Goal: Task Accomplishment & Management: Complete application form

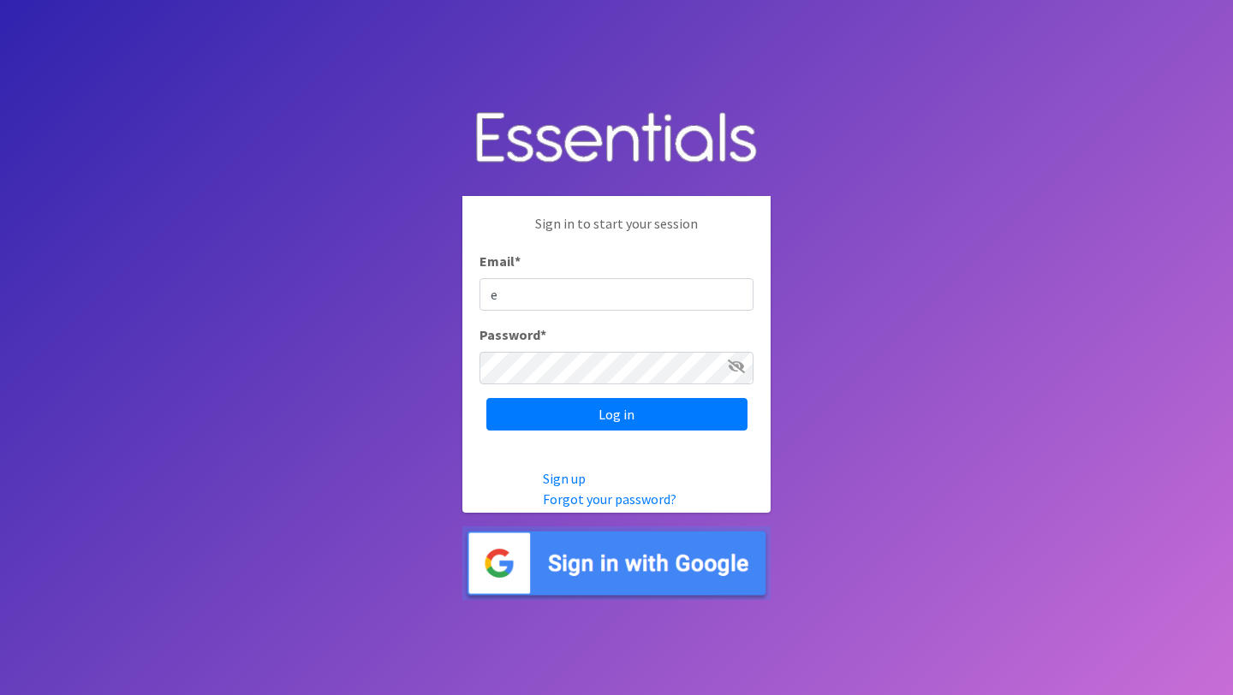
type input "[EMAIL_ADDRESS][DOMAIN_NAME]"
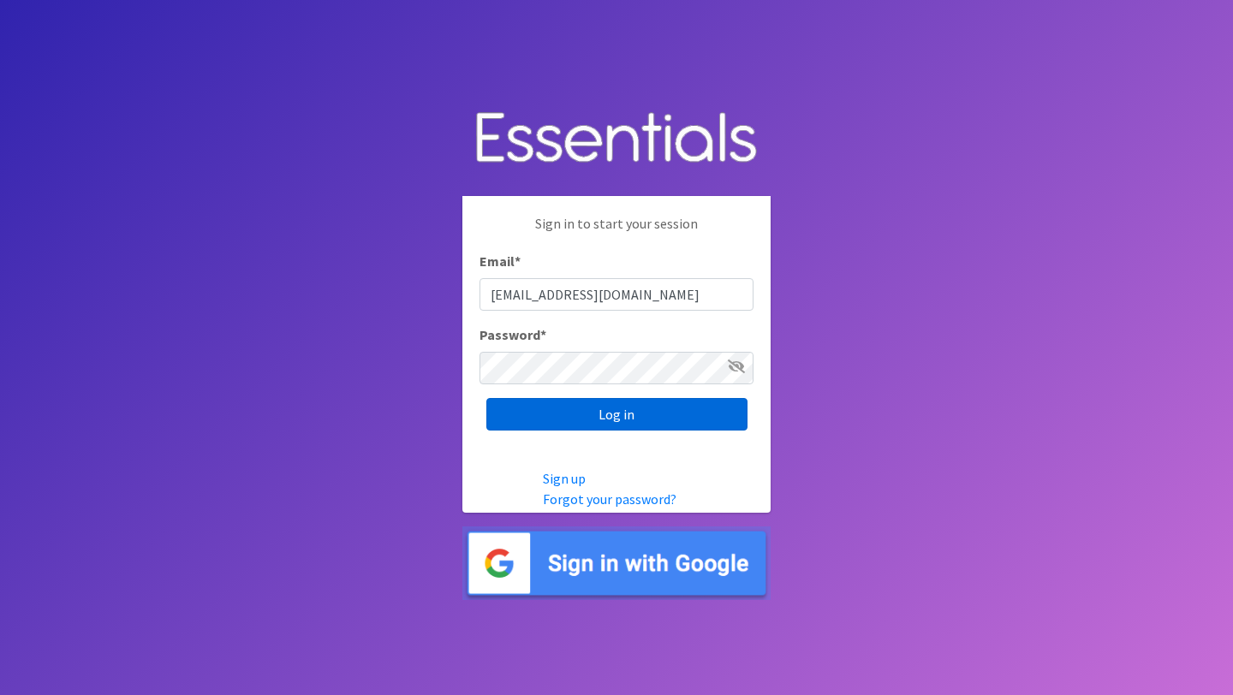
click at [640, 411] on input "Log in" at bounding box center [616, 414] width 261 height 33
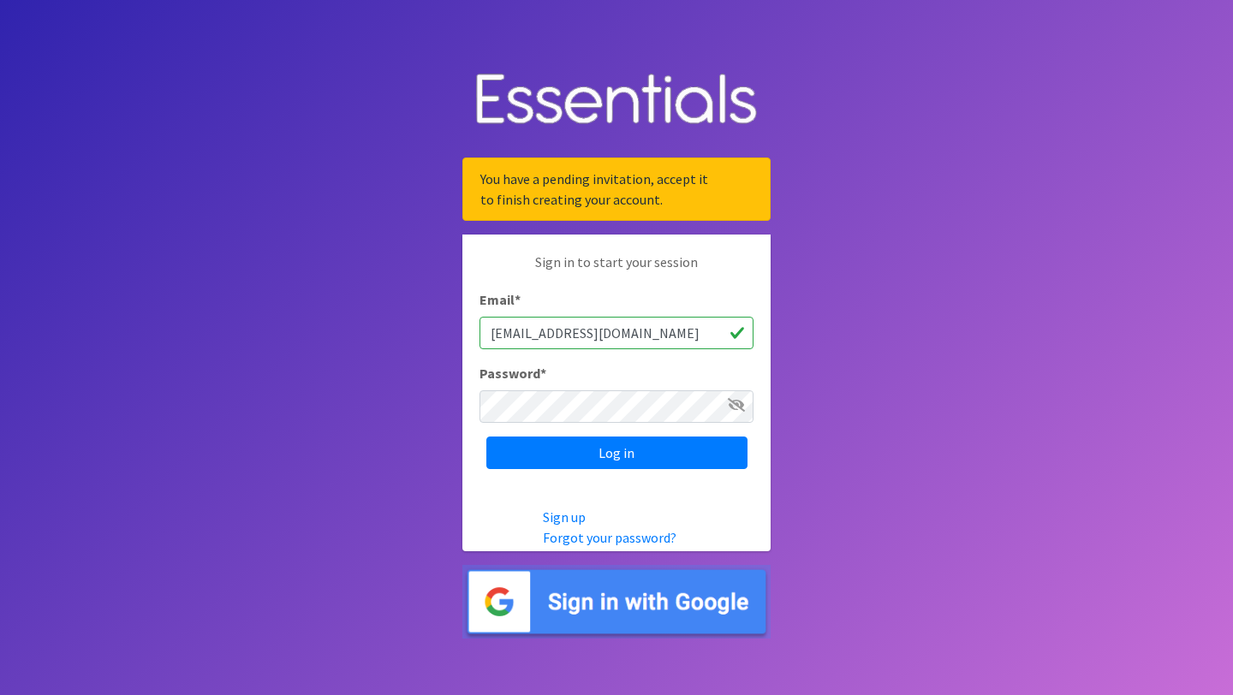
click at [736, 403] on icon at bounding box center [736, 405] width 17 height 14
click at [586, 444] on input "Log in" at bounding box center [616, 453] width 261 height 33
click at [608, 534] on link "Forgot your password?" at bounding box center [610, 537] width 134 height 17
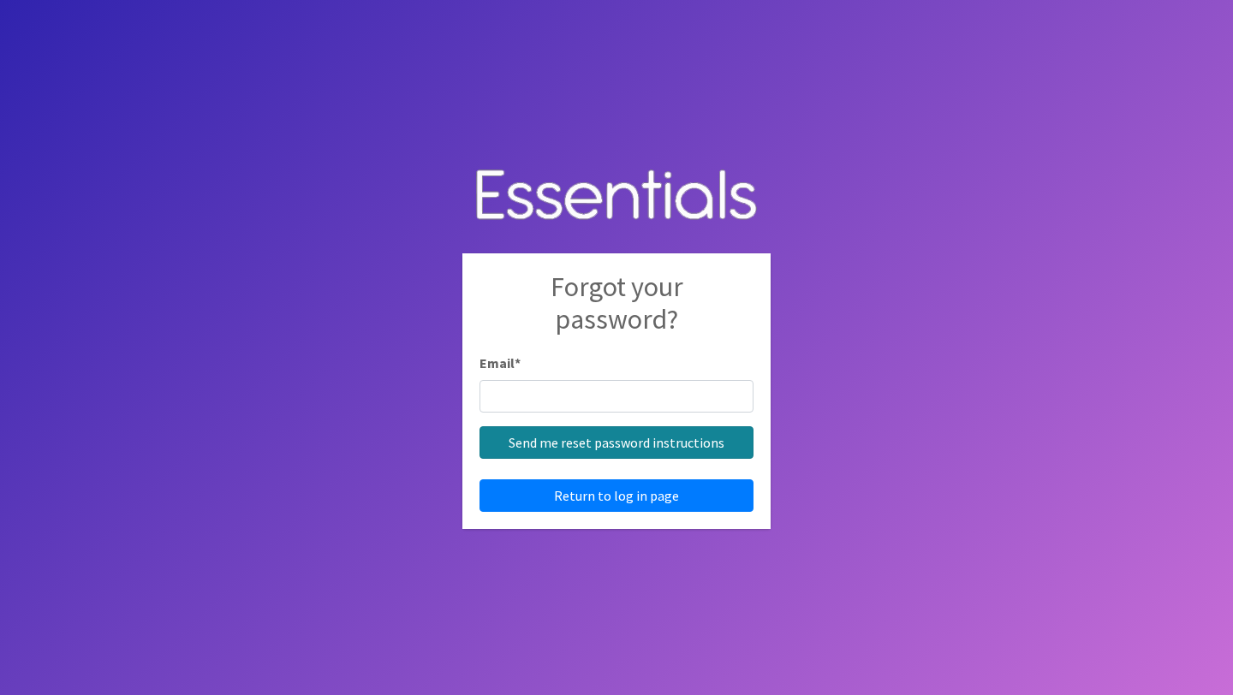
click at [625, 438] on input "Send me reset password instructions" at bounding box center [617, 443] width 274 height 33
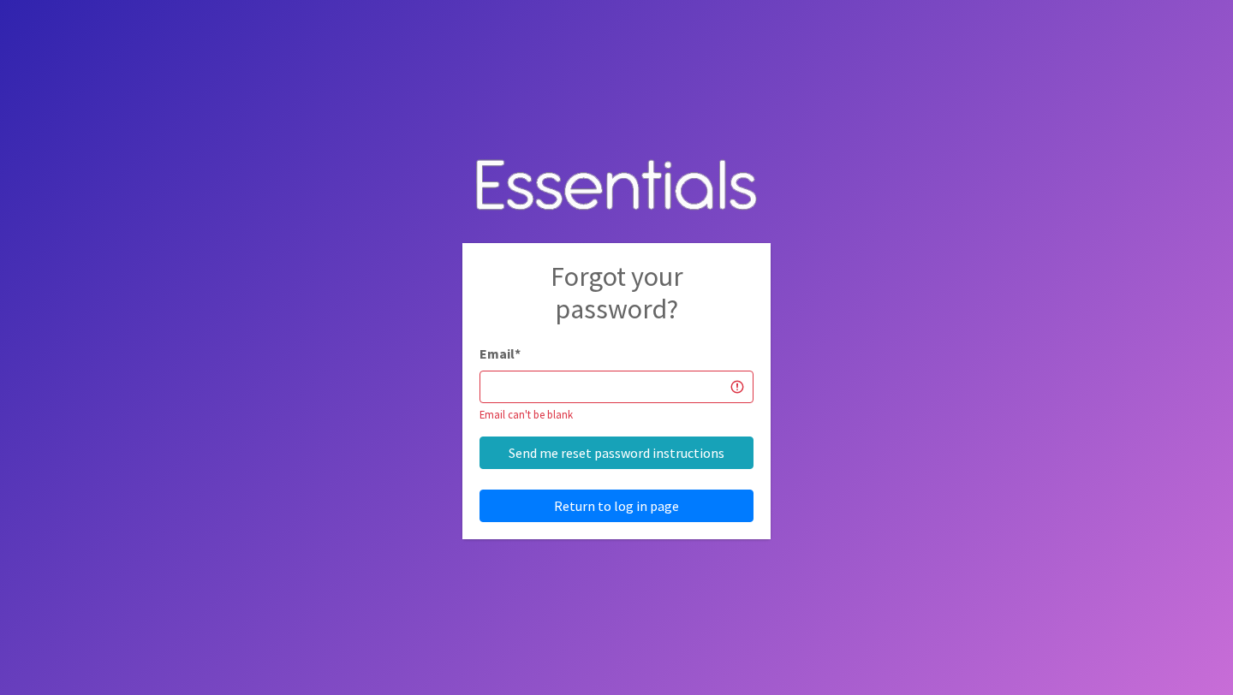
click at [552, 387] on input "Email *" at bounding box center [617, 387] width 274 height 33
type input "ellenlux@hotmail.com"
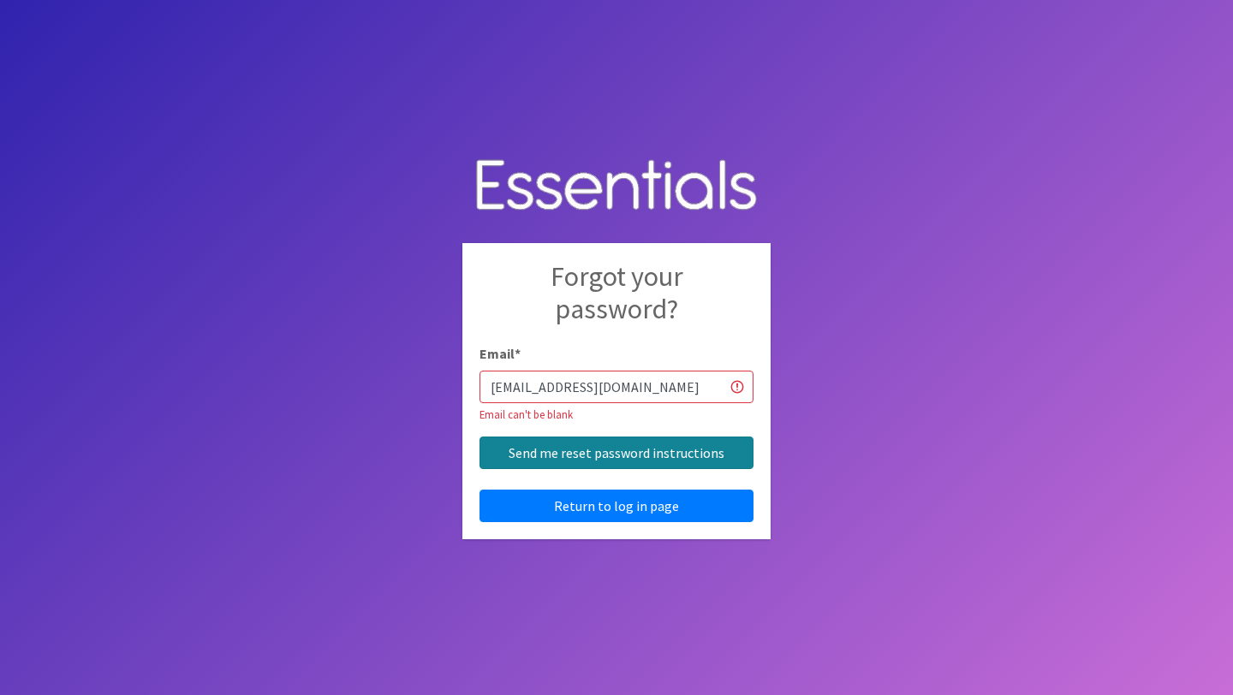
click at [626, 452] on input "Send me reset password instructions" at bounding box center [617, 453] width 274 height 33
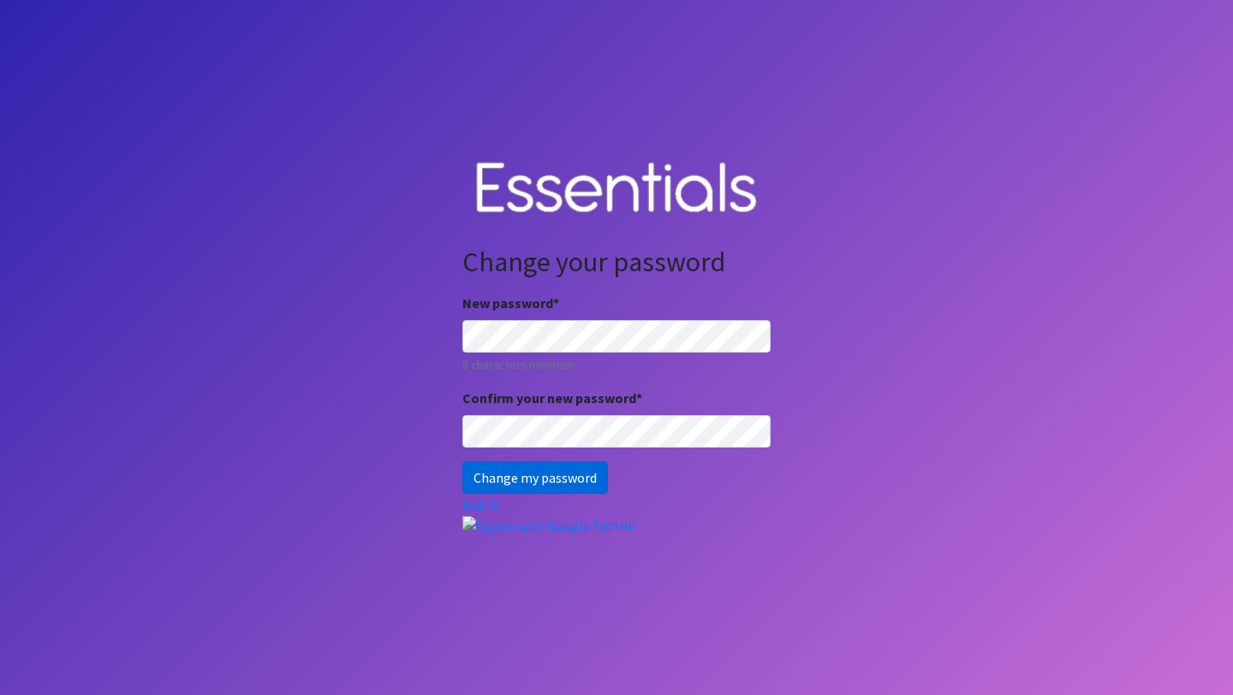
click at [533, 475] on input "Change my password" at bounding box center [536, 478] width 146 height 33
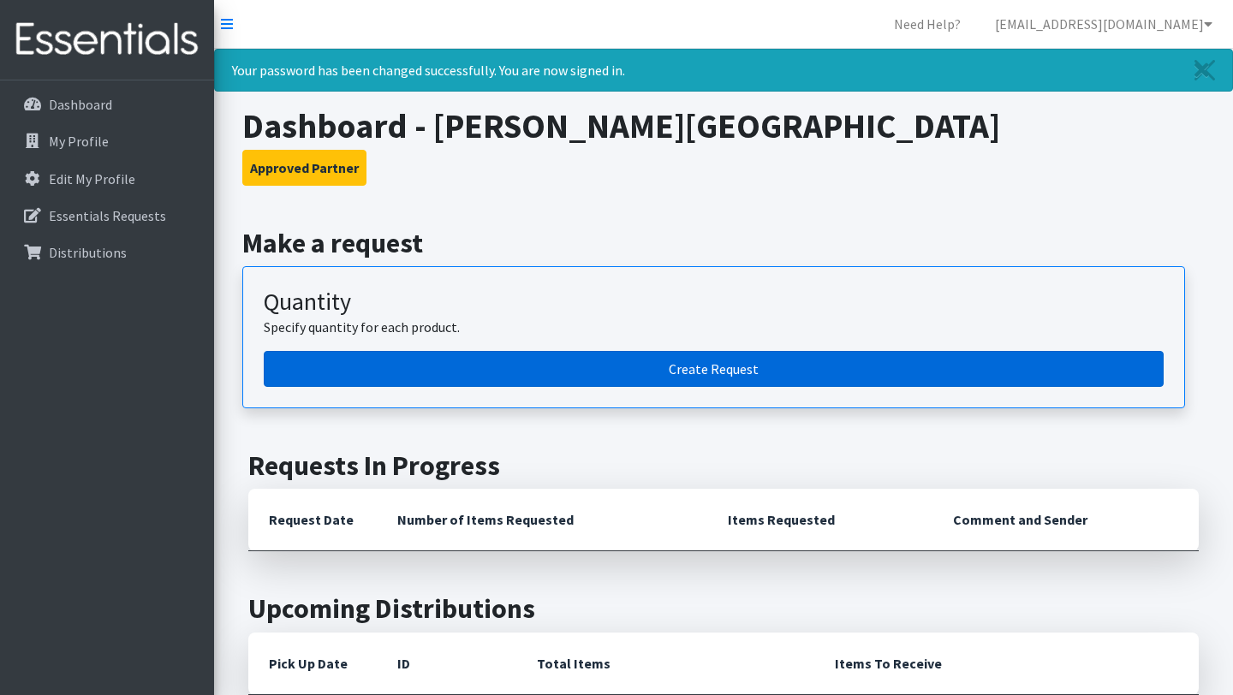
click at [716, 366] on link "Create Request" at bounding box center [714, 369] width 900 height 36
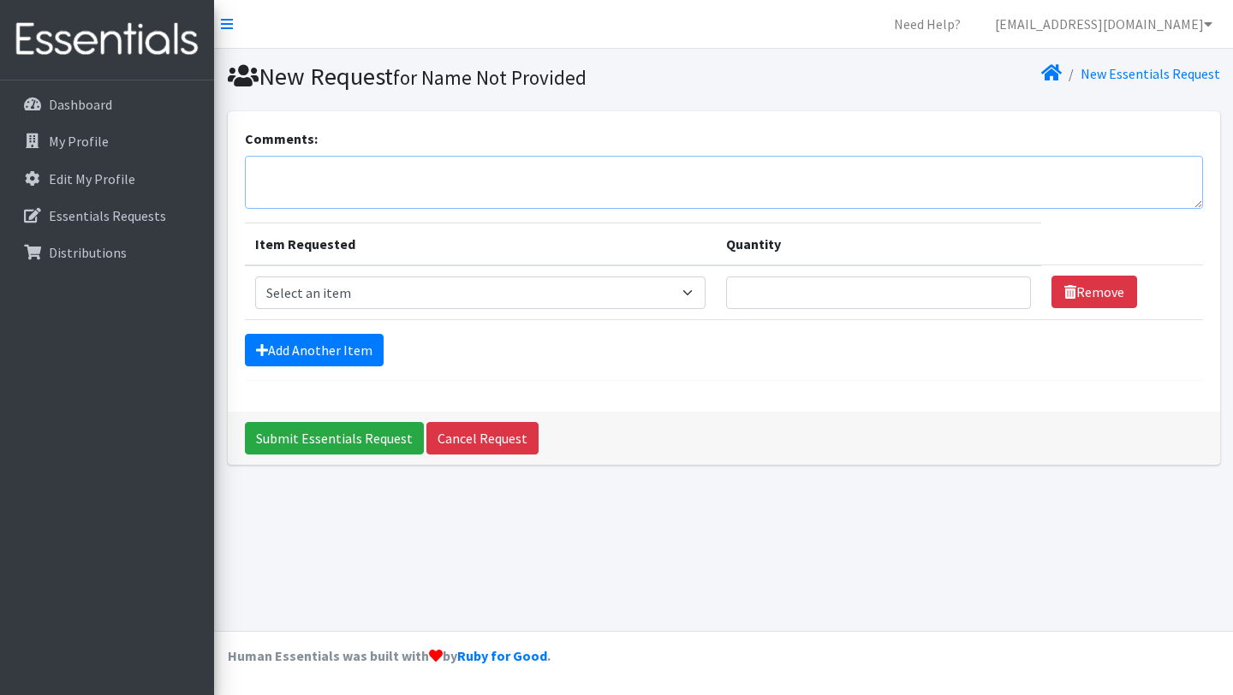
click at [369, 176] on textarea "Comments:" at bounding box center [724, 182] width 958 height 53
type textarea "Mary's Room - St. Paul's, Watertown. Pick-up October 1 9:00"
click at [706, 295] on select "Select an item Box - 2T-3T Pull-ups [200 Pull-ups/8 Packs] Box - 3T-4T Pull-ups…" at bounding box center [480, 293] width 451 height 33
select select "14397"
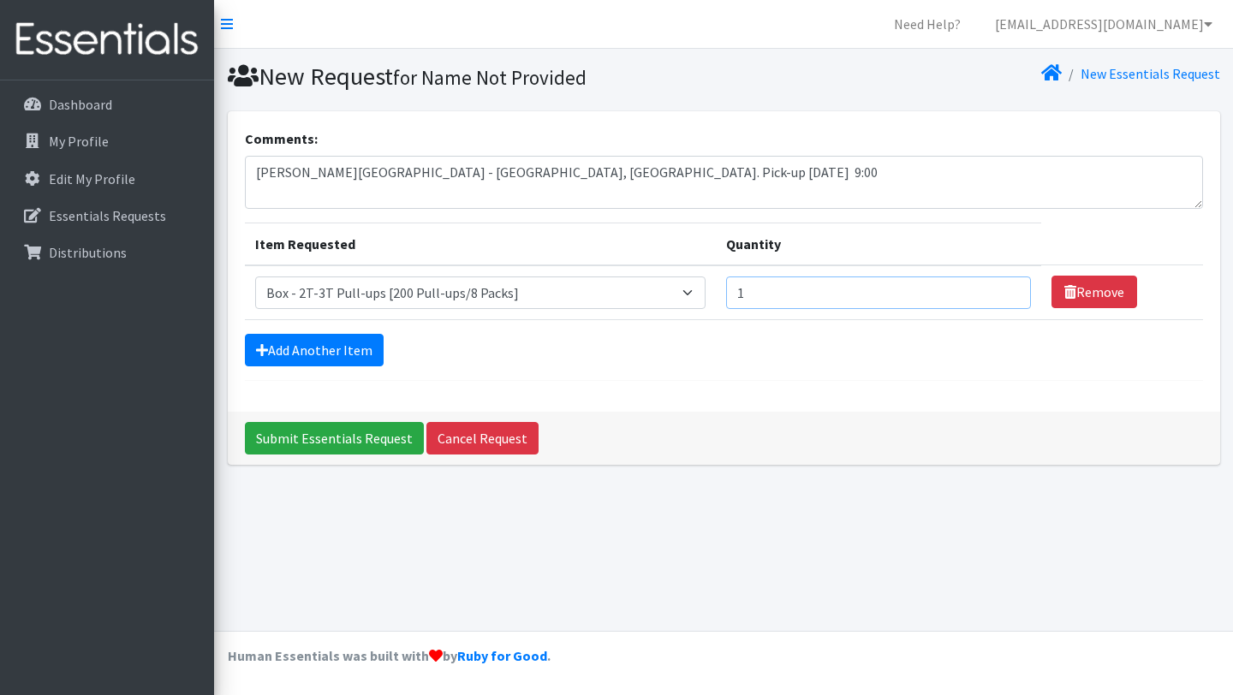
click at [1003, 289] on input "1" at bounding box center [879, 293] width 306 height 33
type input "2"
click at [1003, 289] on input "2" at bounding box center [879, 293] width 306 height 33
click at [372, 433] on input "Submit Essentials Request" at bounding box center [334, 438] width 179 height 33
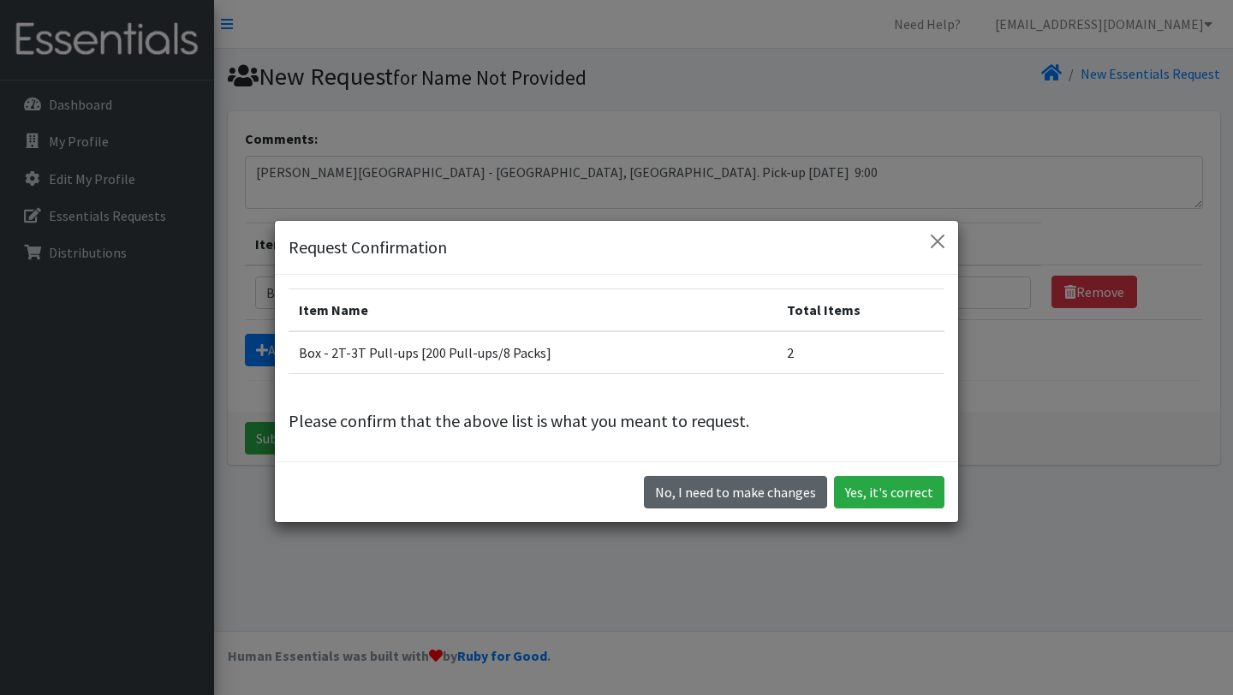
click at [768, 488] on button "No, I need to make changes" at bounding box center [735, 492] width 183 height 33
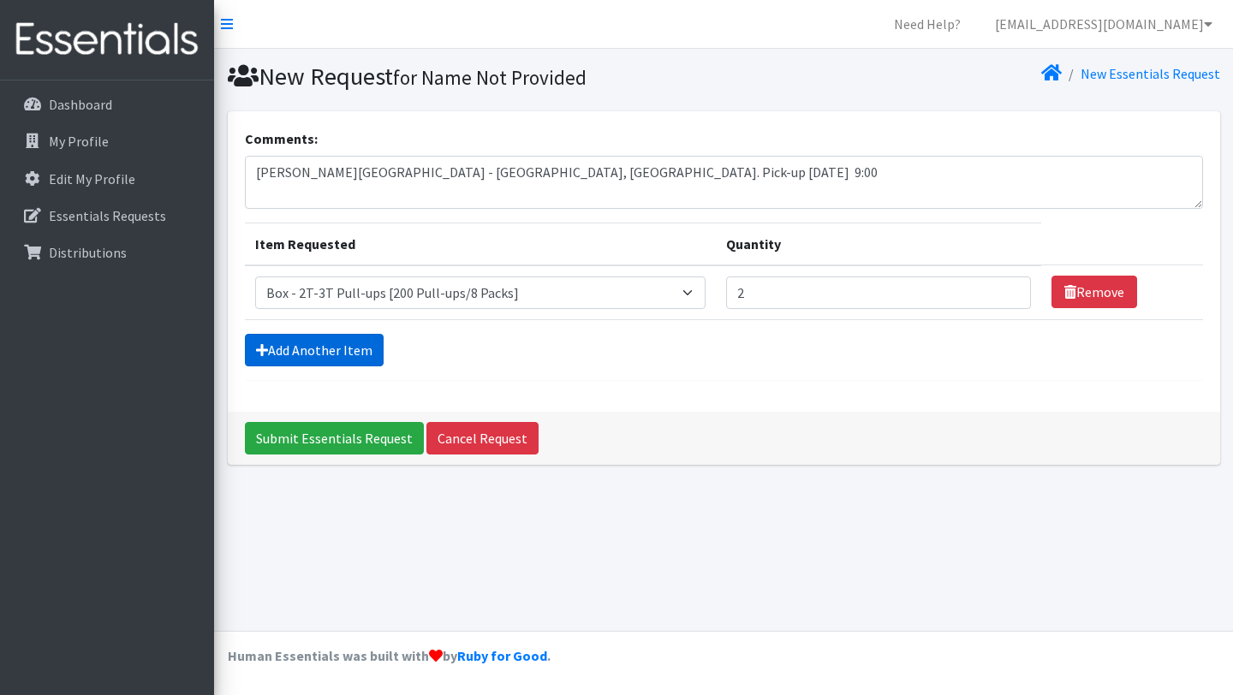
click at [342, 349] on link "Add Another Item" at bounding box center [314, 350] width 139 height 33
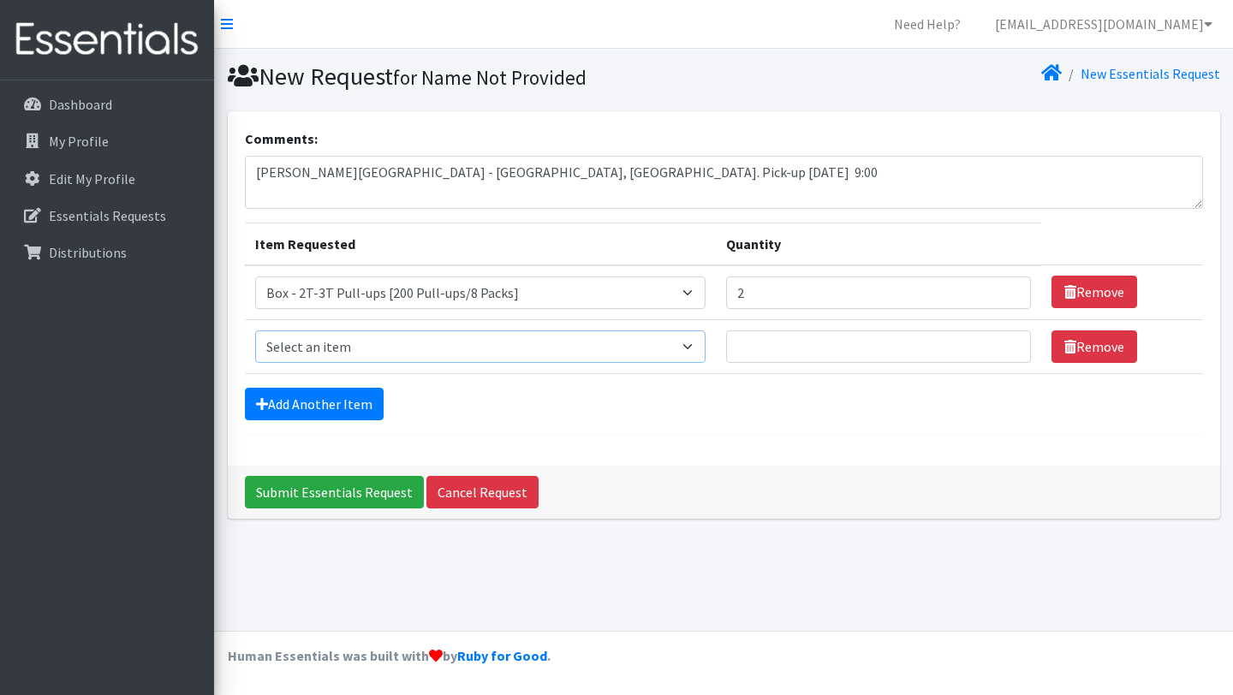
click at [706, 345] on select "Select an item Box - 2T-3T Pull-ups [200 Pull-ups/8 Packs] Box - 3T-4T Pull-ups…" at bounding box center [480, 347] width 451 height 33
select select "14399"
type input "1"
click at [1000, 343] on input "1" at bounding box center [879, 347] width 306 height 33
click at [350, 402] on link "Add Another Item" at bounding box center [314, 404] width 139 height 33
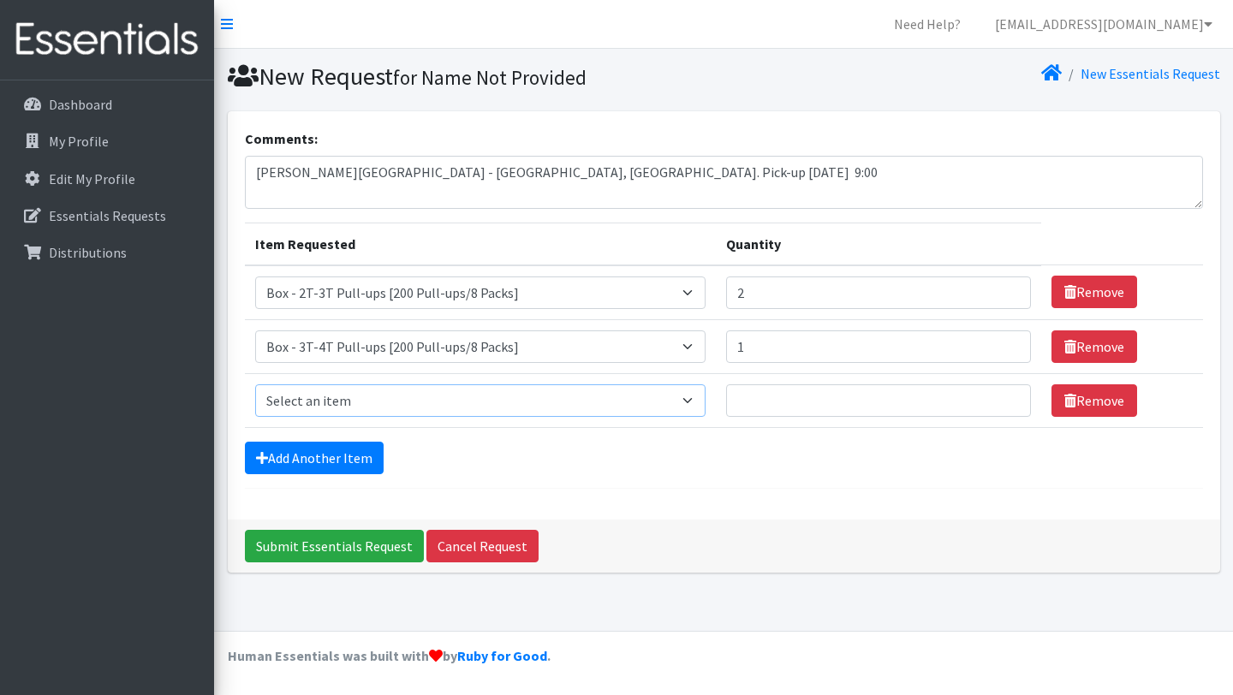
click at [706, 399] on select "Select an item Box - 2T-3T Pull-ups [200 Pull-ups/8 Packs] Box - 3T-4T Pull-ups…" at bounding box center [480, 401] width 451 height 33
select select "14400"
click at [1002, 396] on input "1" at bounding box center [879, 401] width 306 height 33
click at [1002, 396] on input "2" at bounding box center [879, 401] width 306 height 33
click at [1002, 396] on input "3" at bounding box center [879, 401] width 306 height 33
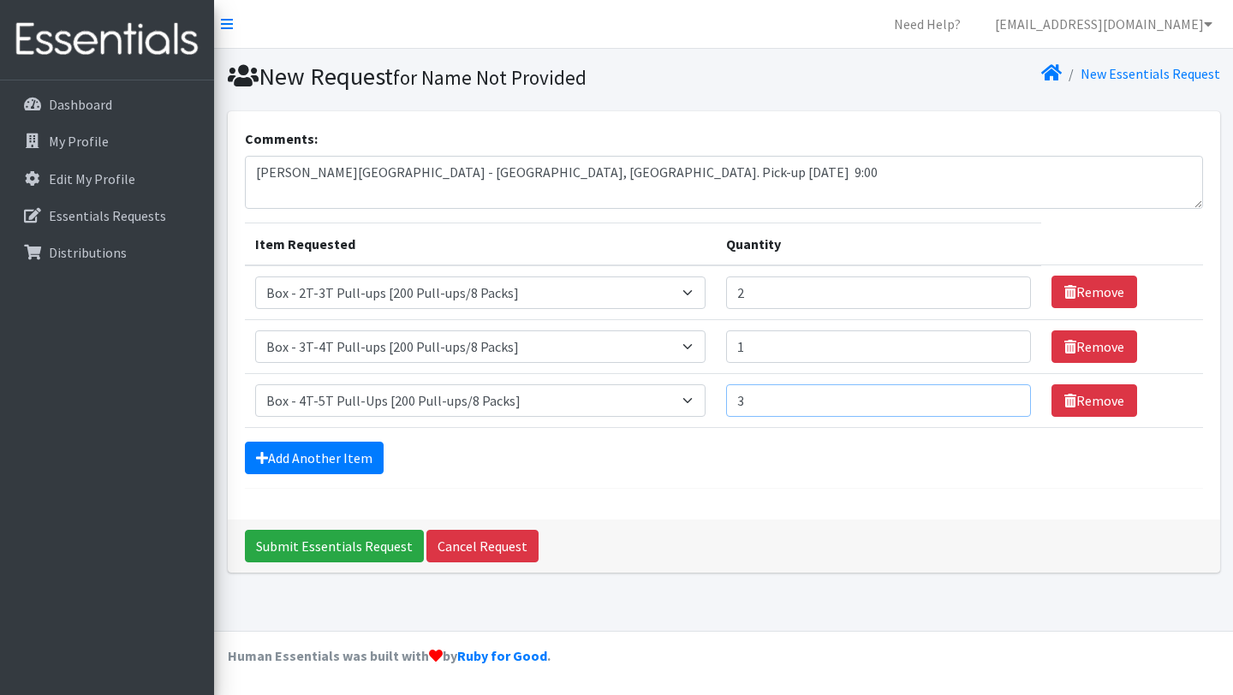
type input "4"
click at [1002, 396] on input "4" at bounding box center [879, 401] width 306 height 33
click at [366, 454] on link "Add Another Item" at bounding box center [314, 458] width 139 height 33
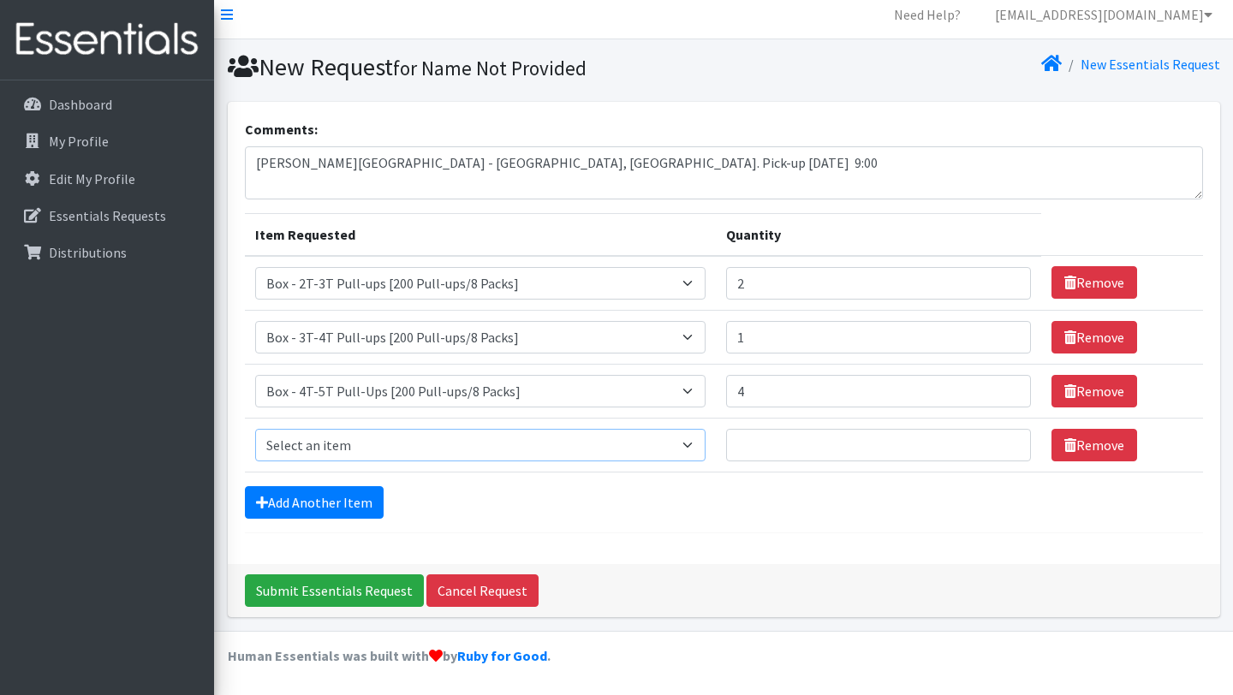
click at [706, 441] on select "Select an item Box - 2T-3T Pull-ups [200 Pull-ups/8 Packs] Box - 3T-4T Pull-ups…" at bounding box center [480, 445] width 451 height 33
select select "14390"
type input "1"
click at [1004, 441] on input "1" at bounding box center [879, 445] width 306 height 33
click at [316, 502] on link "Add Another Item" at bounding box center [314, 502] width 139 height 33
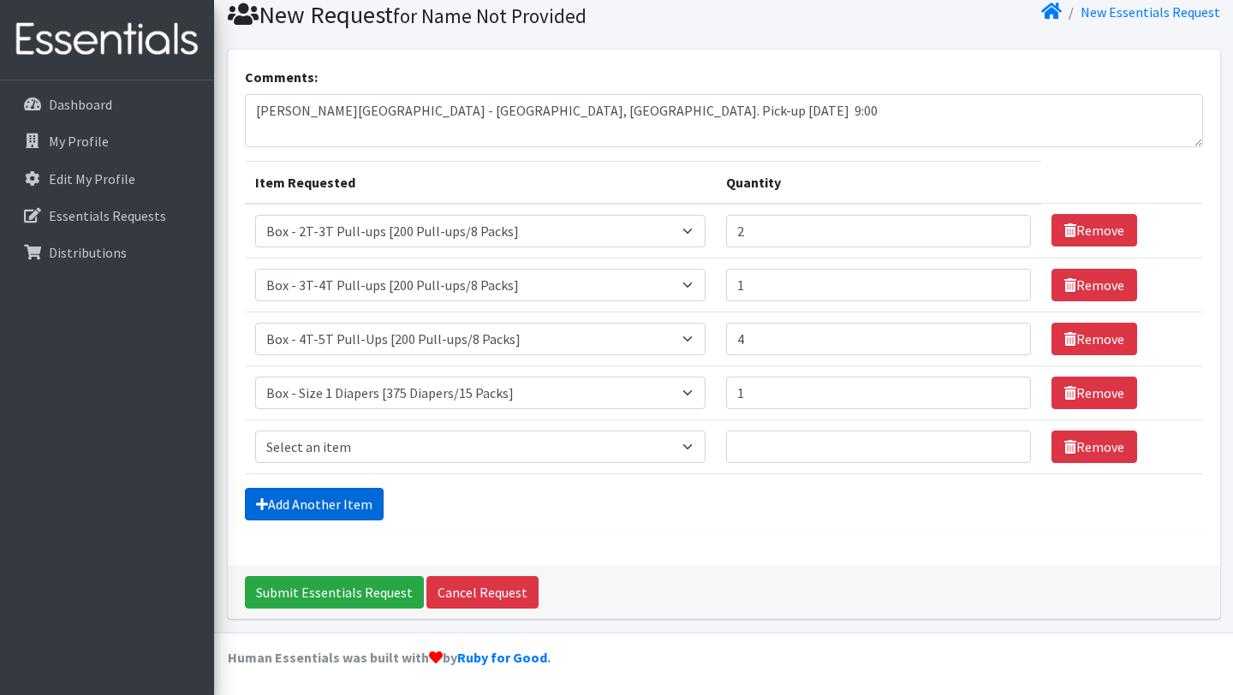
scroll to position [63, 0]
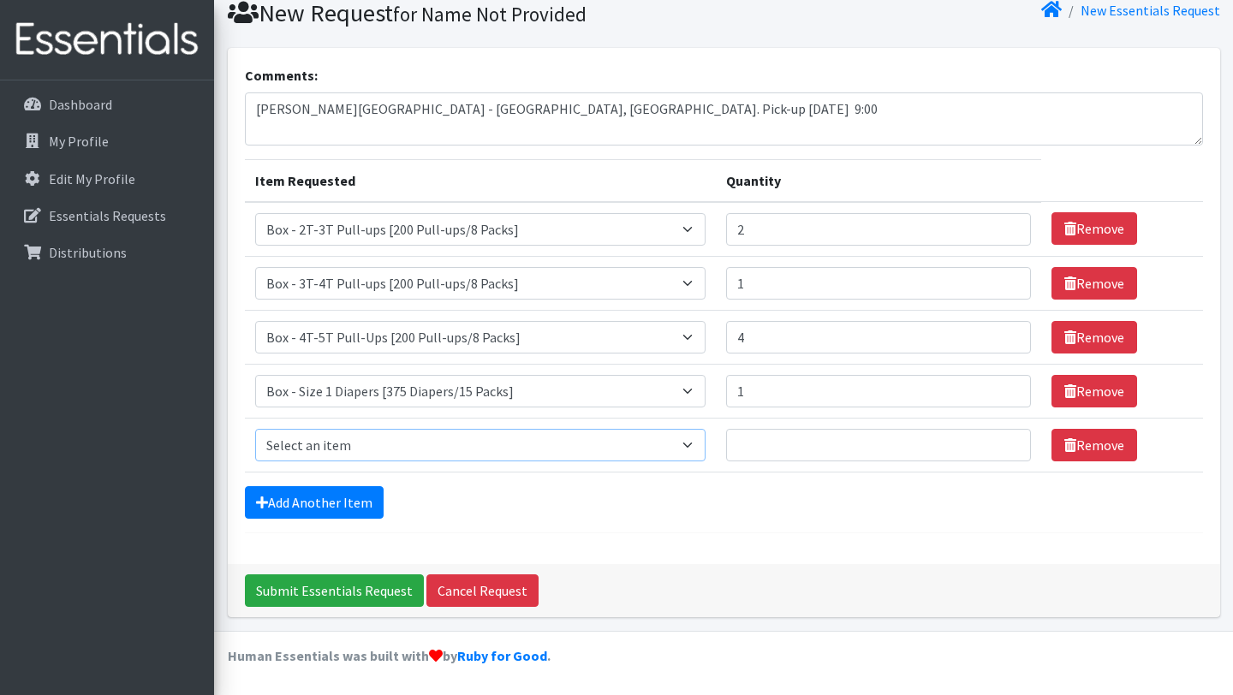
click at [706, 441] on select "Select an item Box - 2T-3T Pull-ups [200 Pull-ups/8 Packs] Box - 3T-4T Pull-ups…" at bounding box center [480, 445] width 451 height 33
select select "14392"
click at [1002, 441] on input "1" at bounding box center [879, 445] width 306 height 33
click at [1002, 441] on input "2" at bounding box center [879, 445] width 306 height 33
type input "3"
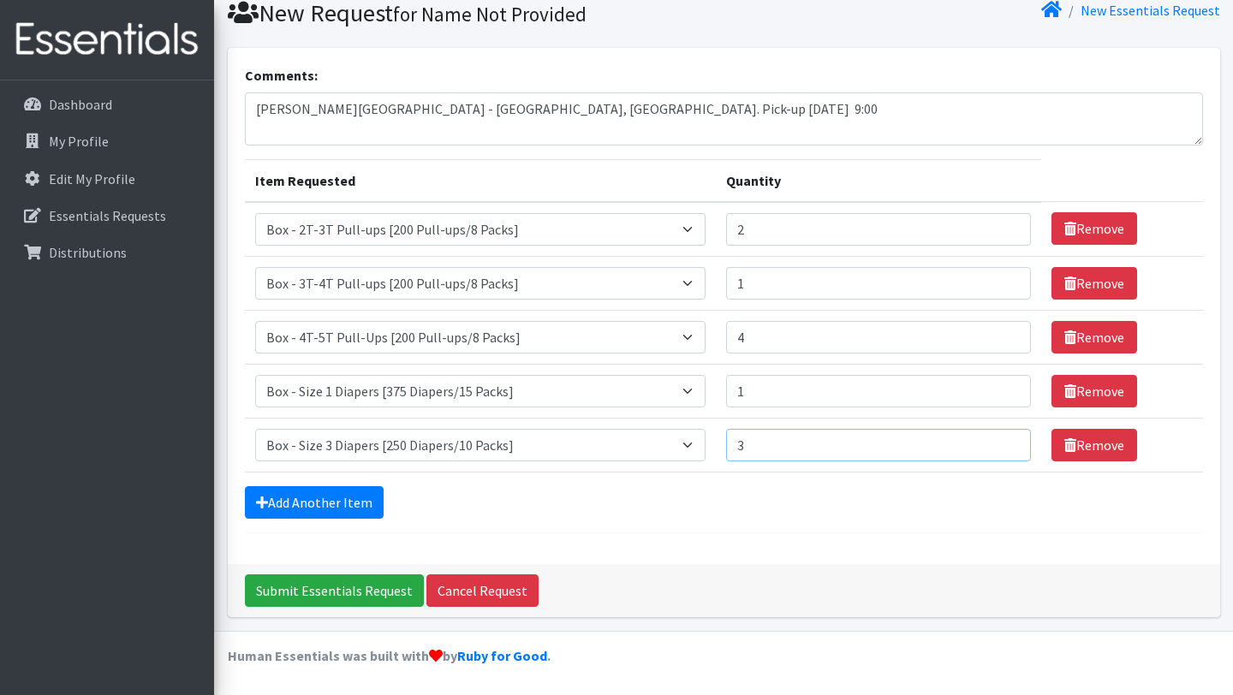
click at [1002, 441] on input "3" at bounding box center [879, 445] width 306 height 33
click at [355, 502] on link "Add Another Item" at bounding box center [314, 502] width 139 height 33
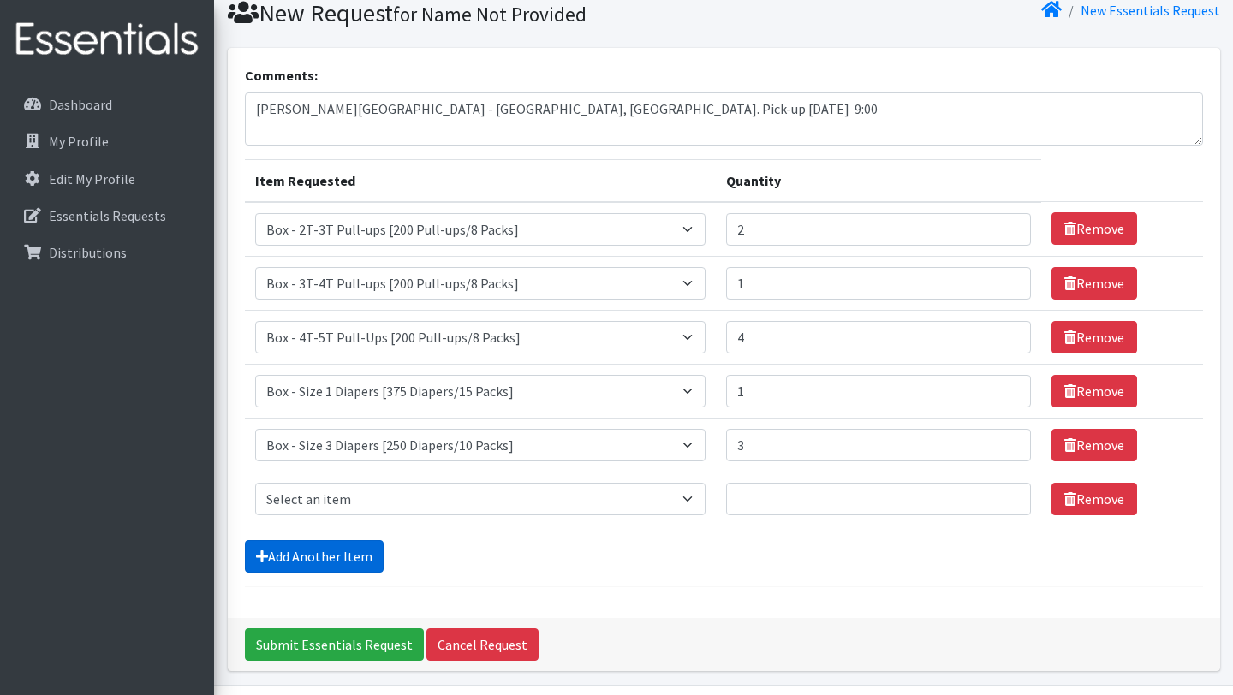
scroll to position [117, 0]
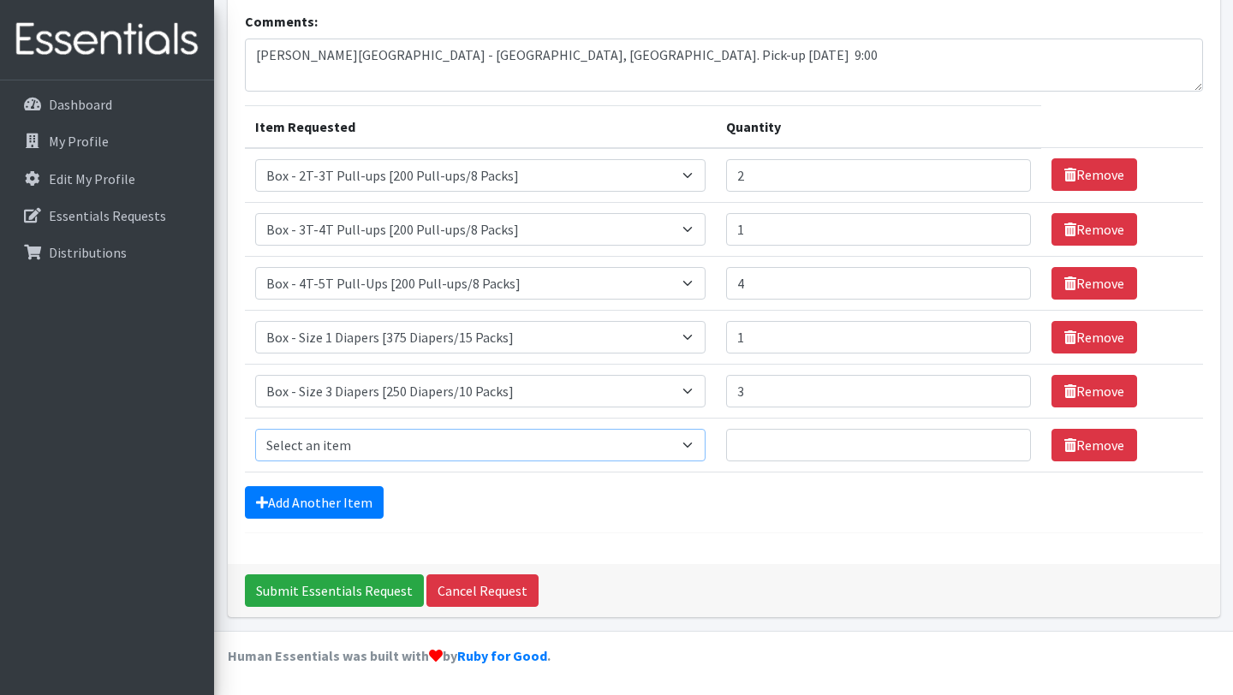
click at [706, 445] on select "Select an item Box - 2T-3T Pull-ups [200 Pull-ups/8 Packs] Box - 3T-4T Pull-ups…" at bounding box center [480, 445] width 451 height 33
select select "14393"
click at [1005, 442] on input "1" at bounding box center [879, 445] width 306 height 33
click at [1005, 442] on input "2" at bounding box center [879, 445] width 306 height 33
click at [1005, 442] on input "3" at bounding box center [879, 445] width 306 height 33
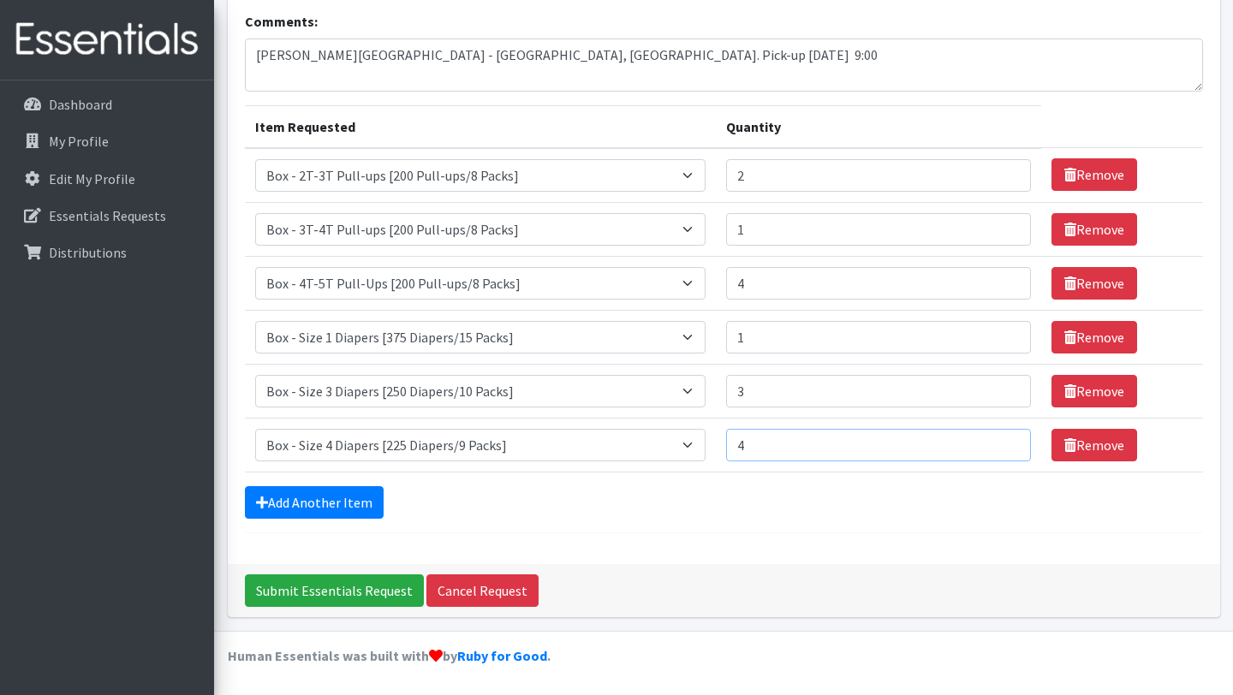
click at [1005, 442] on input "4" at bounding box center [879, 445] width 306 height 33
click at [1005, 442] on input "5" at bounding box center [879, 445] width 306 height 33
type input "6"
click at [1005, 442] on input "6" at bounding box center [879, 445] width 306 height 33
click at [337, 498] on link "Add Another Item" at bounding box center [314, 502] width 139 height 33
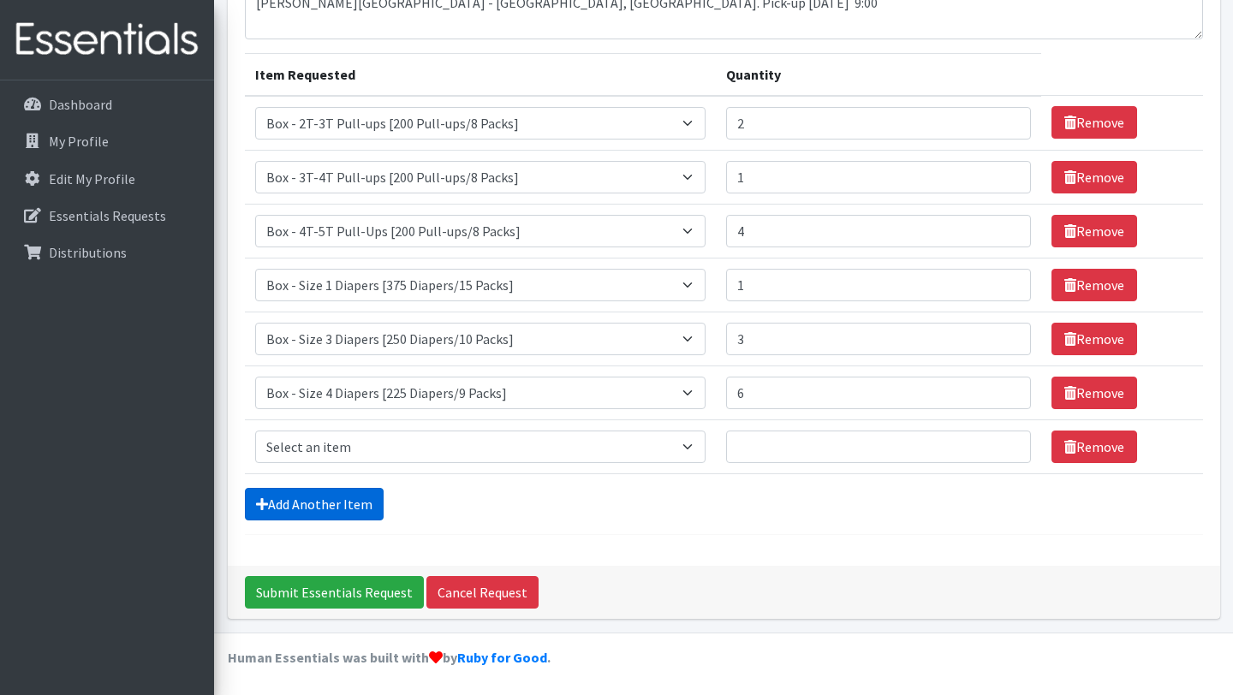
scroll to position [171, 0]
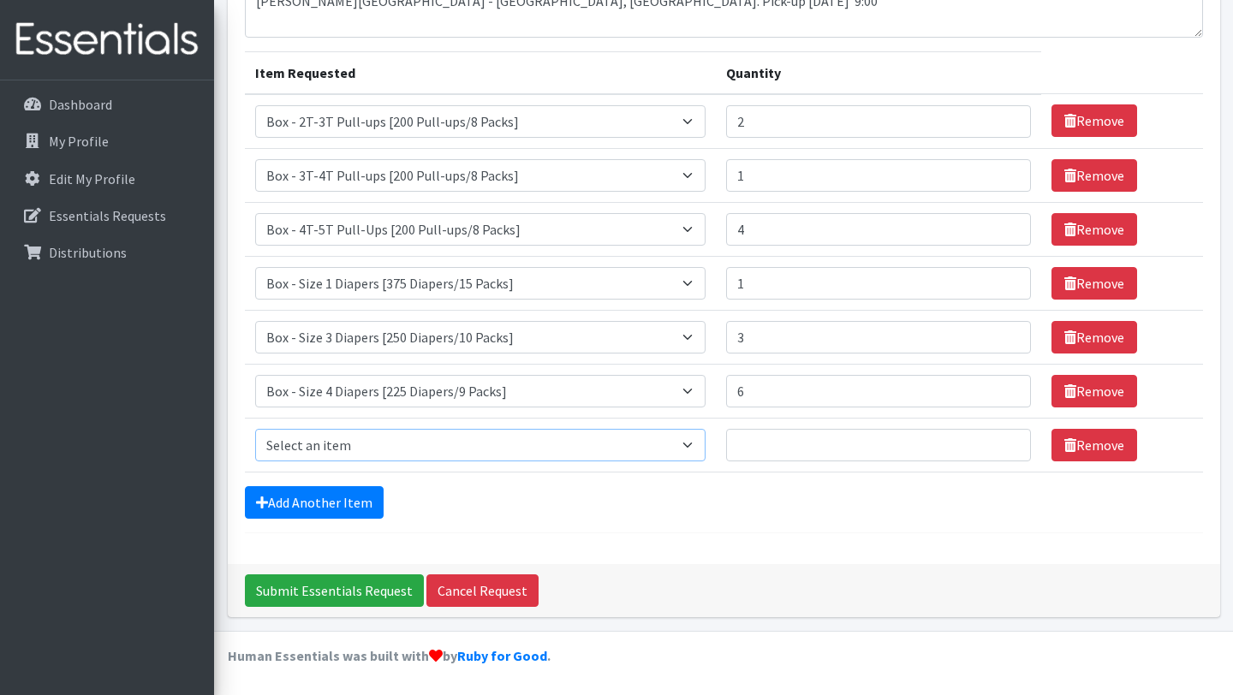
click at [706, 445] on select "Select an item Box - 2T-3T Pull-ups [200 Pull-ups/8 Packs] Box - 3T-4T Pull-ups…" at bounding box center [480, 445] width 451 height 33
select select "14394"
click at [1002, 441] on input "1" at bounding box center [879, 445] width 306 height 33
click at [1002, 441] on input "2" at bounding box center [879, 445] width 306 height 33
click at [1002, 441] on input "3" at bounding box center [879, 445] width 306 height 33
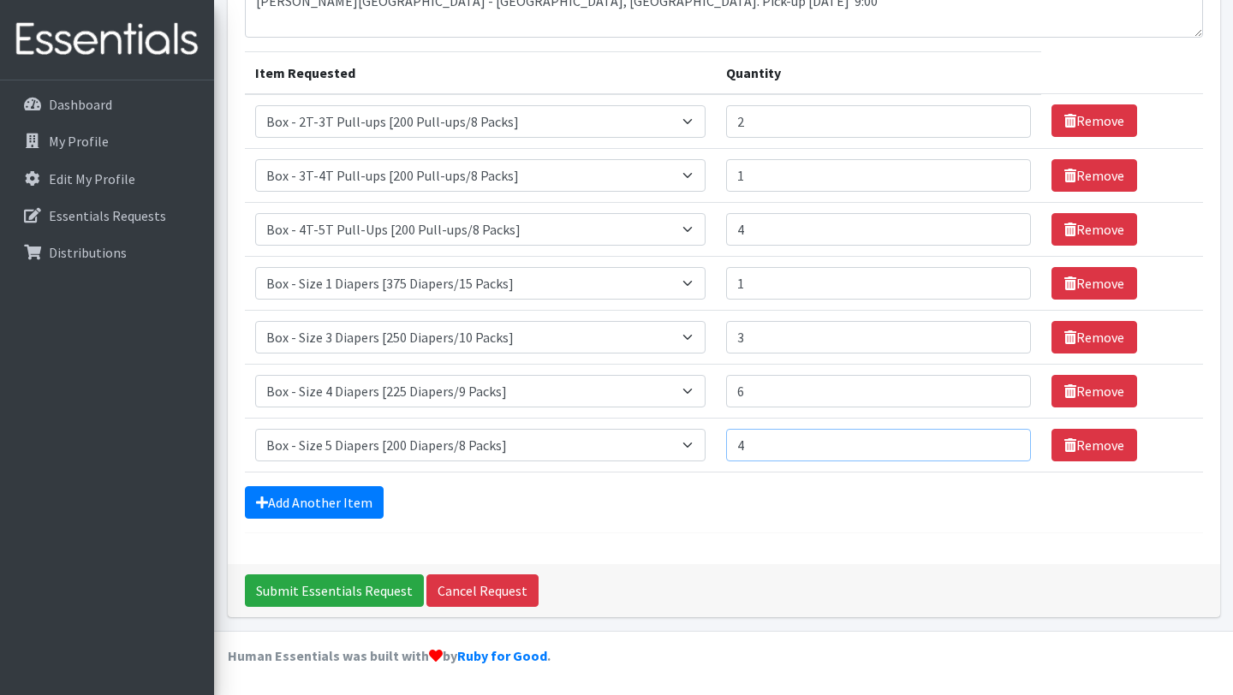
click at [1002, 441] on input "4" at bounding box center [879, 445] width 306 height 33
click at [1002, 441] on input "5" at bounding box center [879, 445] width 306 height 33
click at [1002, 441] on input "6" at bounding box center [879, 445] width 306 height 33
click at [1002, 441] on input "7" at bounding box center [879, 445] width 306 height 33
click at [1002, 441] on input "8" at bounding box center [879, 445] width 306 height 33
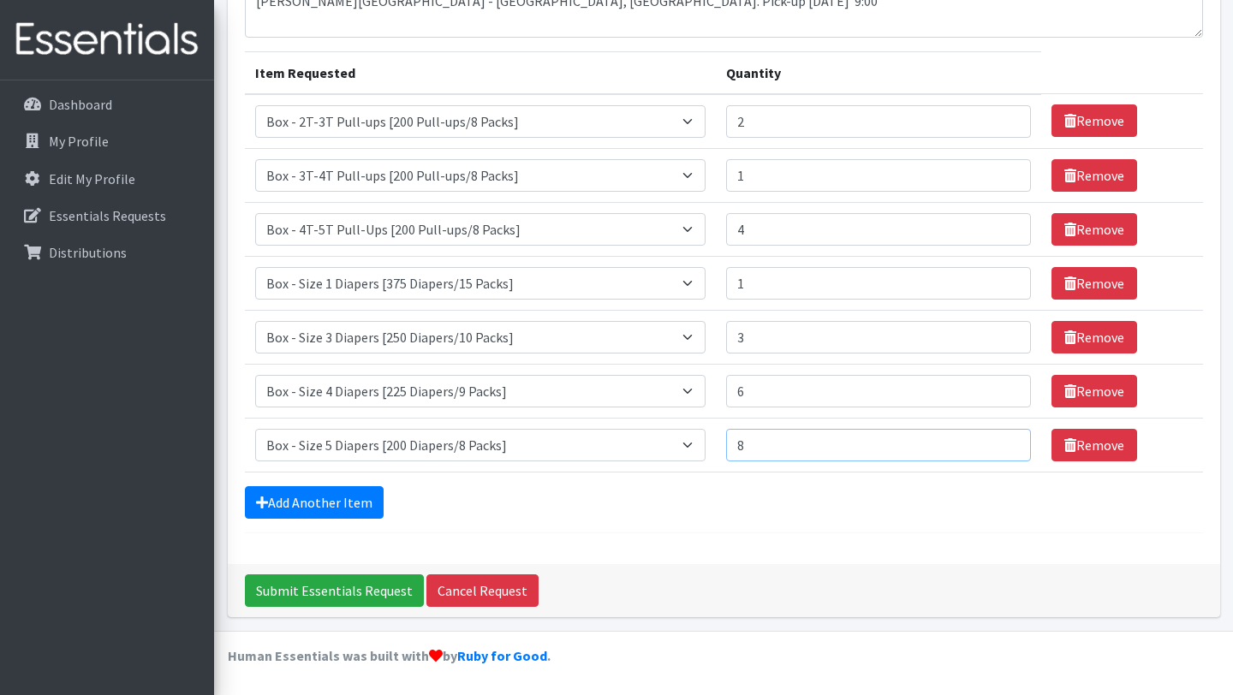
type input "9"
click at [1002, 441] on input "9" at bounding box center [879, 445] width 306 height 33
click at [365, 496] on link "Add Another Item" at bounding box center [314, 502] width 139 height 33
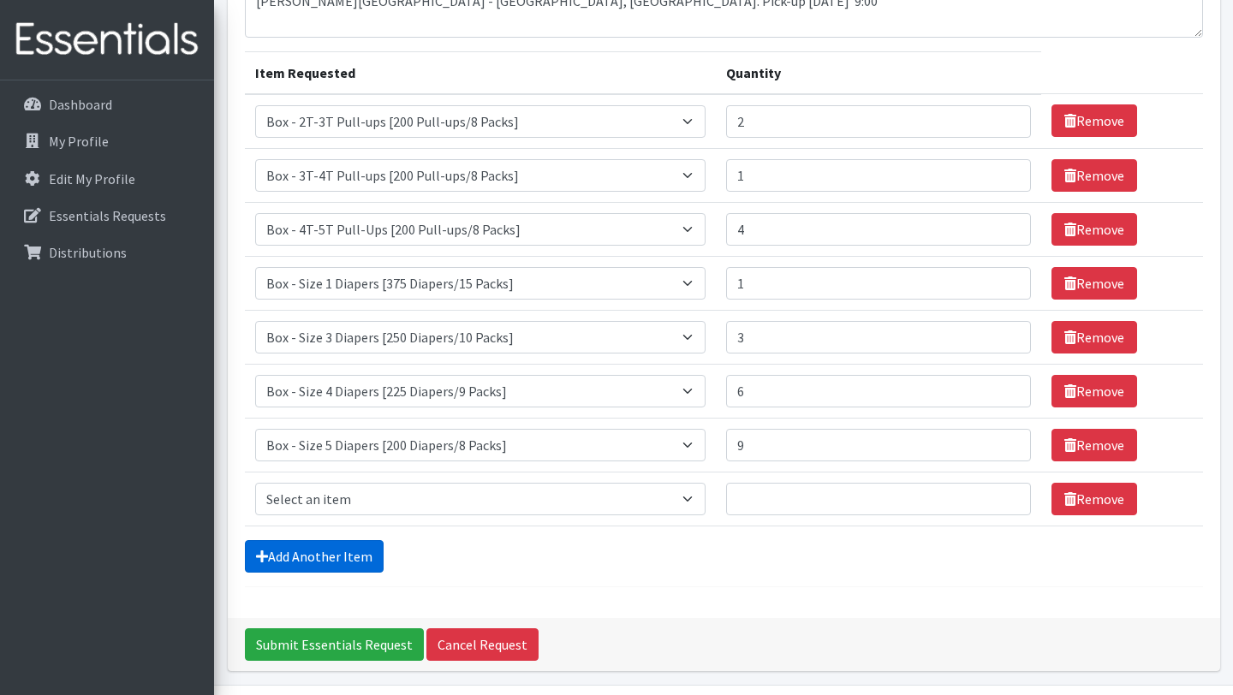
scroll to position [225, 0]
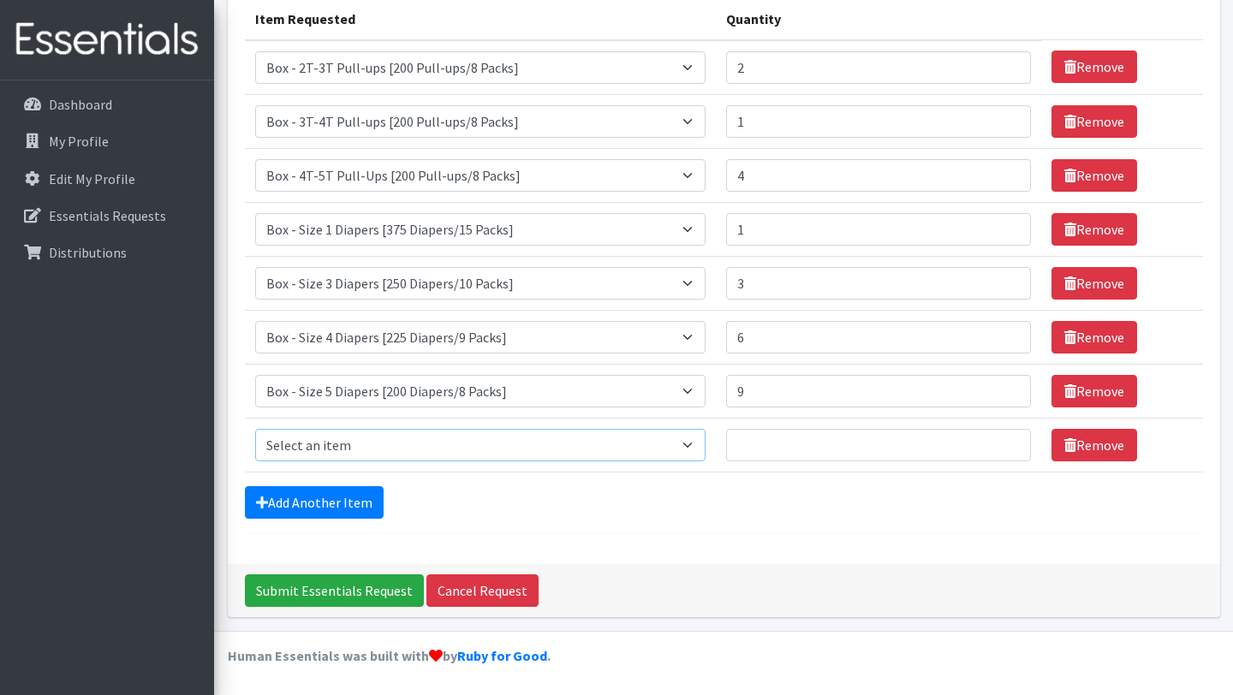
click at [706, 443] on select "Select an item Box - 2T-3T Pull-ups [200 Pull-ups/8 Packs] Box - 3T-4T Pull-ups…" at bounding box center [480, 445] width 451 height 33
select select "14395"
click at [1000, 443] on input "1" at bounding box center [879, 445] width 306 height 33
click at [1000, 443] on input "2" at bounding box center [879, 445] width 306 height 33
click at [1000, 443] on input "3" at bounding box center [879, 445] width 306 height 33
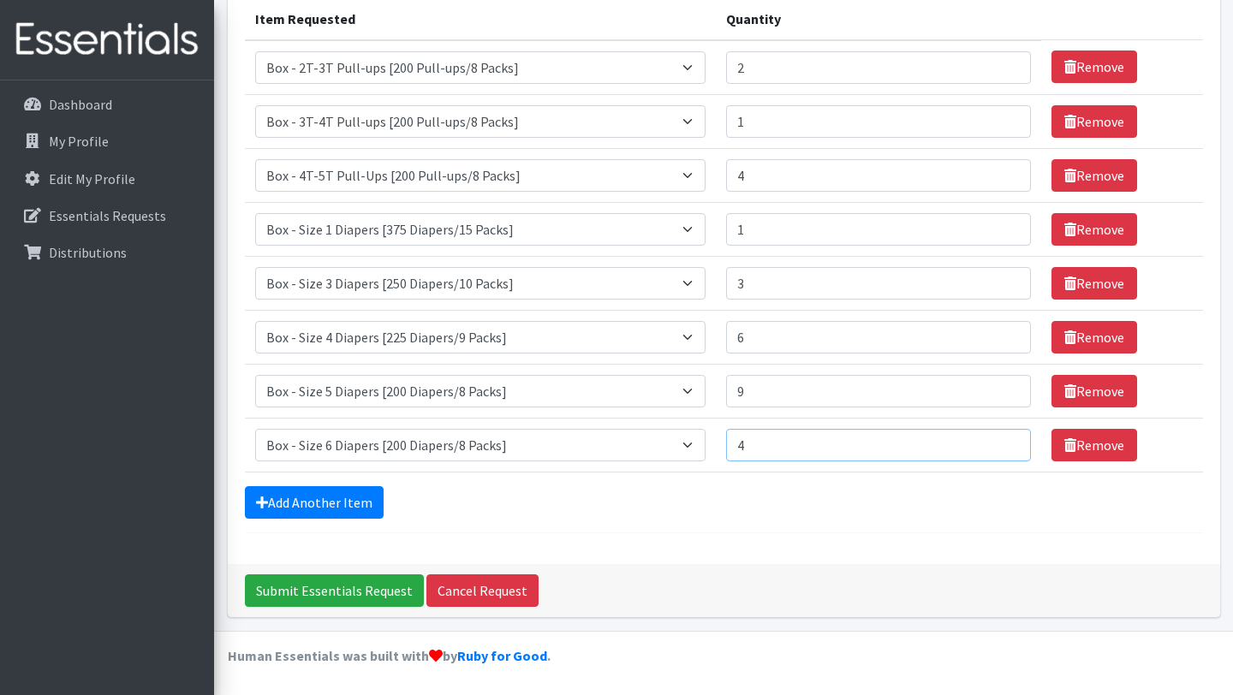
click at [1000, 443] on input "4" at bounding box center [879, 445] width 306 height 33
click at [1000, 443] on input "5" at bounding box center [879, 445] width 306 height 33
type input "6"
click at [1000, 443] on input "6" at bounding box center [879, 445] width 306 height 33
click at [354, 500] on link "Add Another Item" at bounding box center [314, 502] width 139 height 33
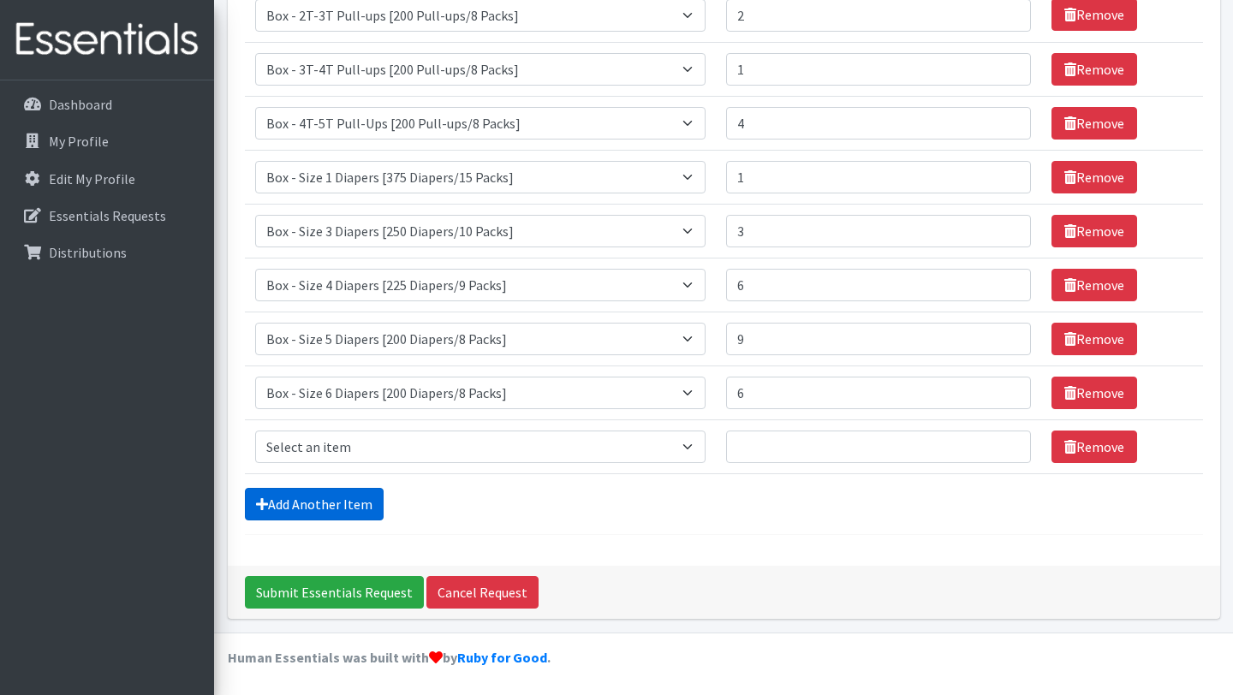
scroll to position [279, 0]
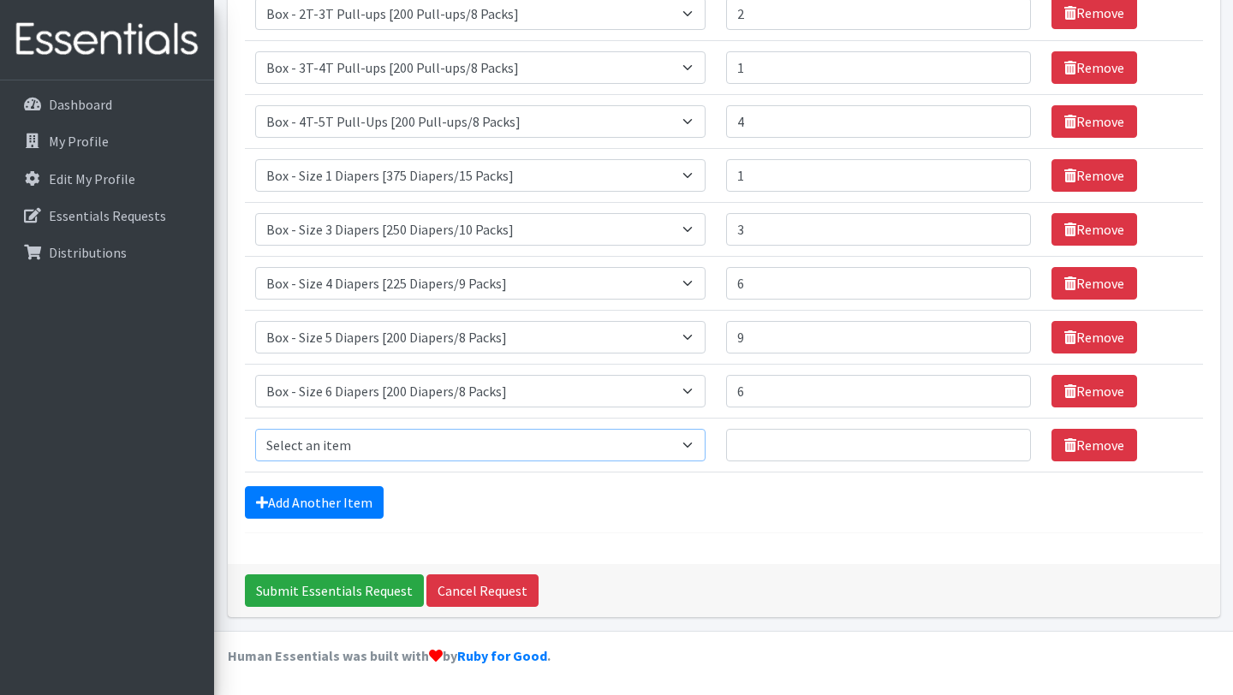
click at [706, 440] on select "Select an item Box - 2T-3T Pull-ups [200 Pull-ups/8 Packs] Box - 3T-4T Pull-ups…" at bounding box center [480, 445] width 451 height 33
select select "14396"
click at [1002, 439] on input "1" at bounding box center [879, 445] width 306 height 33
click at [1002, 439] on input "2" at bounding box center [879, 445] width 306 height 33
click at [1002, 439] on input "3" at bounding box center [879, 445] width 306 height 33
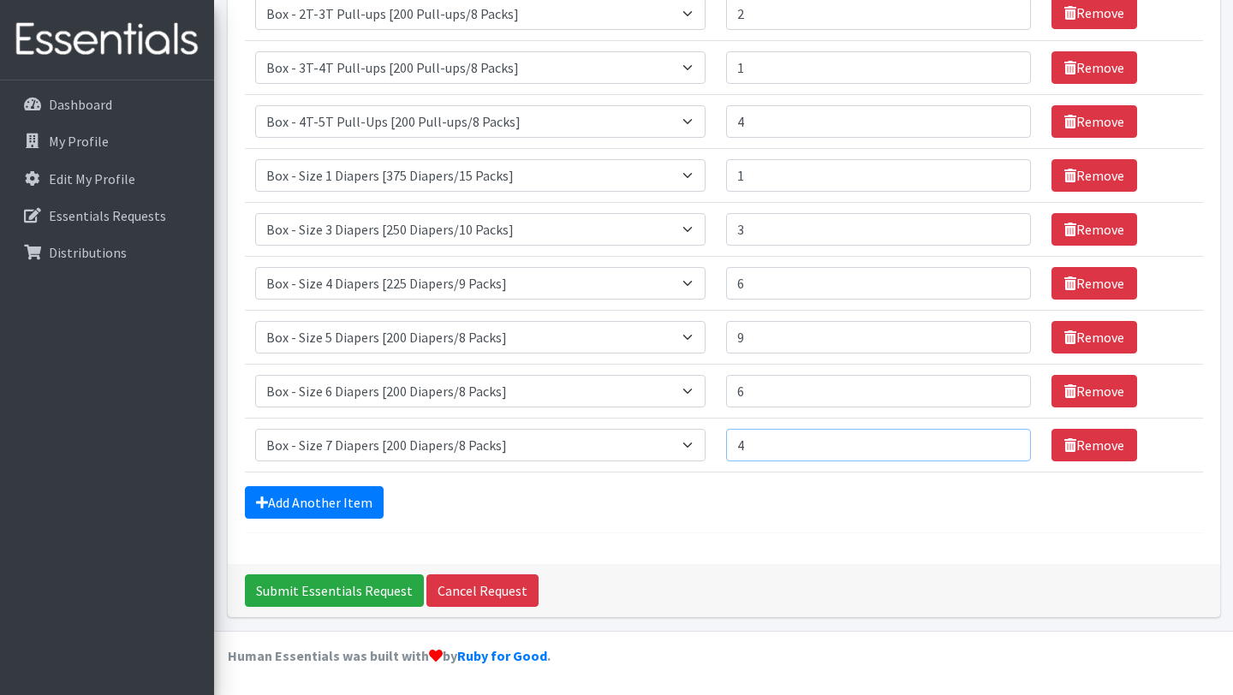
click at [1002, 439] on input "4" at bounding box center [879, 445] width 306 height 33
click at [1002, 439] on input "5" at bounding box center [879, 445] width 306 height 33
click at [1002, 439] on input "6" at bounding box center [879, 445] width 306 height 33
click at [1002, 439] on input "7" at bounding box center [879, 445] width 306 height 33
click at [1002, 439] on input "8" at bounding box center [879, 445] width 306 height 33
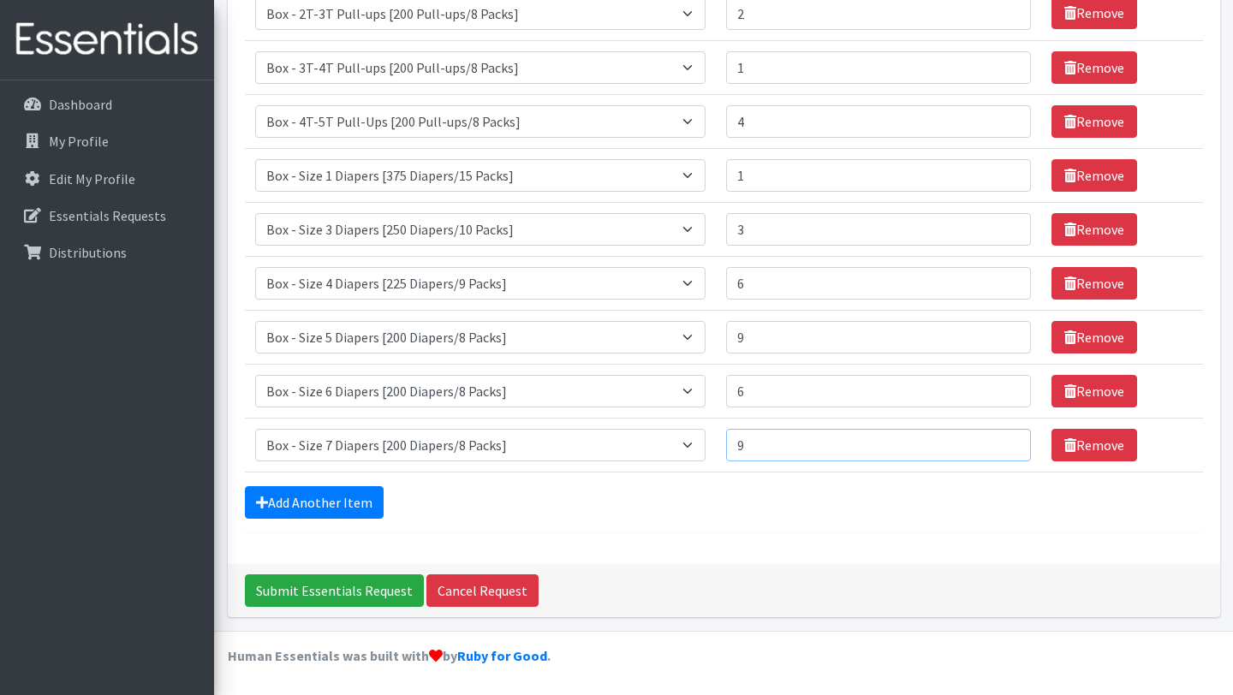
click at [1002, 439] on input "9" at bounding box center [879, 445] width 306 height 33
click at [1002, 439] on input "10" at bounding box center [879, 445] width 306 height 33
click at [1002, 439] on input "11" at bounding box center [879, 445] width 306 height 33
click at [1002, 439] on input "12" at bounding box center [879, 445] width 306 height 33
click at [1002, 439] on input "13" at bounding box center [879, 445] width 306 height 33
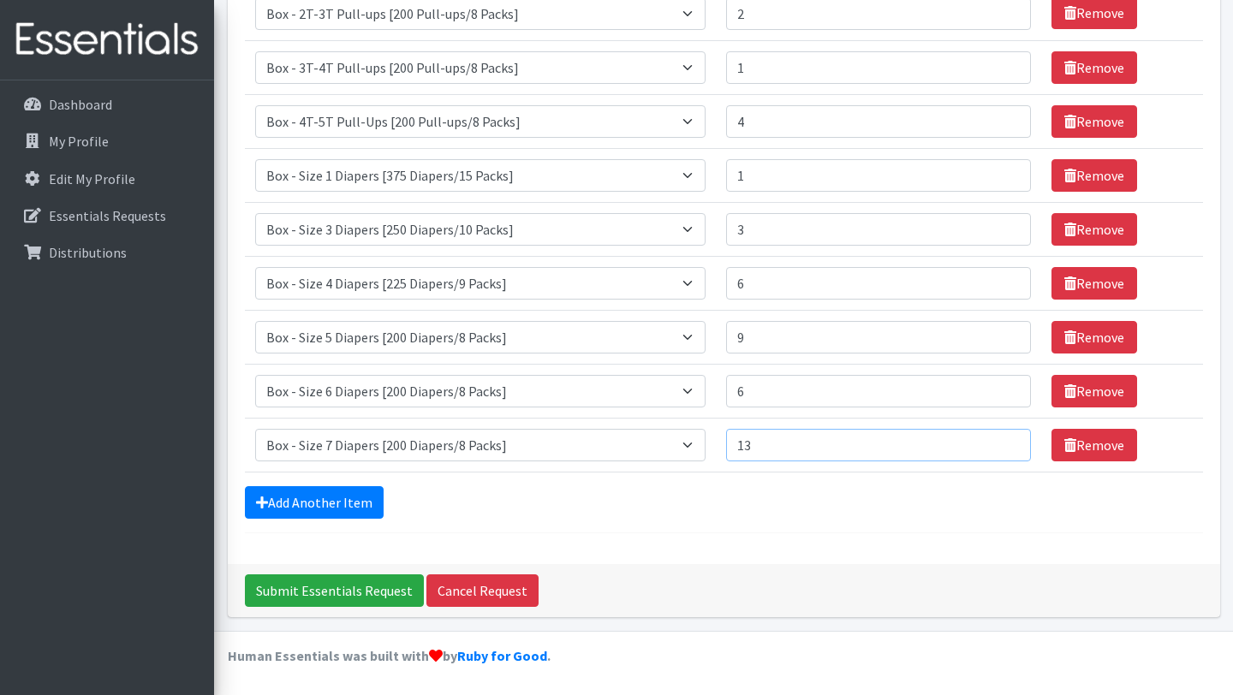
type input "14"
click at [1002, 439] on input "14" at bounding box center [879, 445] width 306 height 33
click at [352, 500] on link "Add Another Item" at bounding box center [314, 502] width 139 height 33
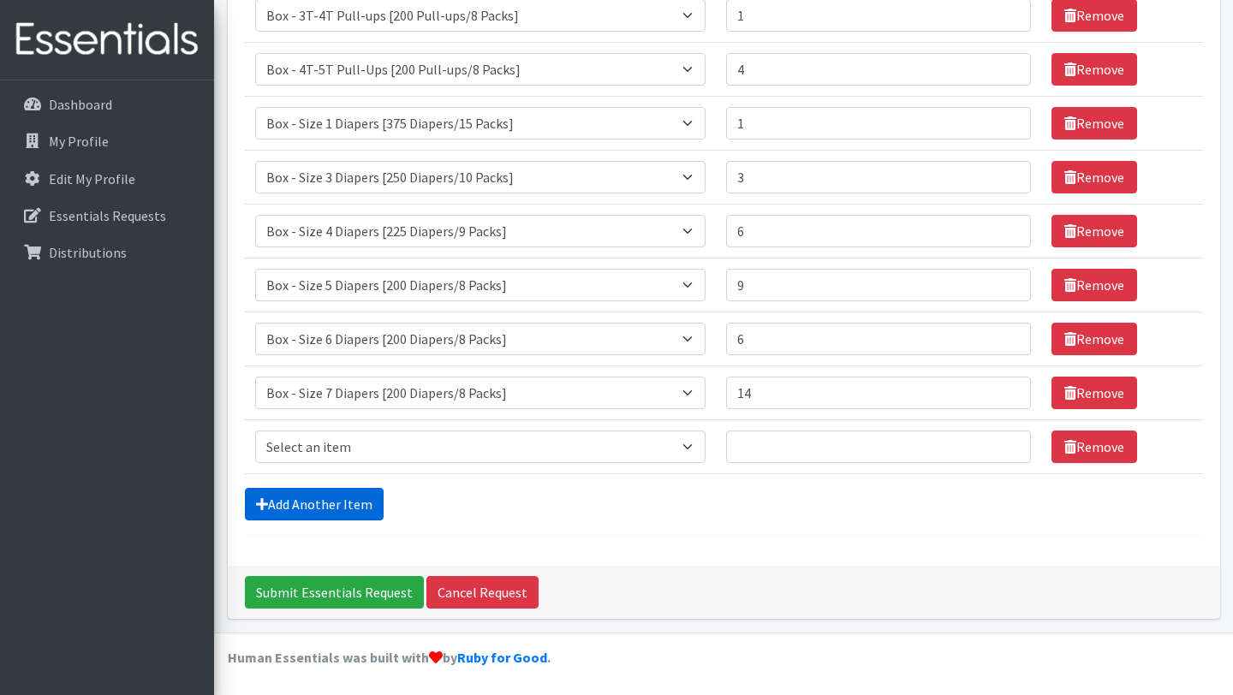
scroll to position [333, 0]
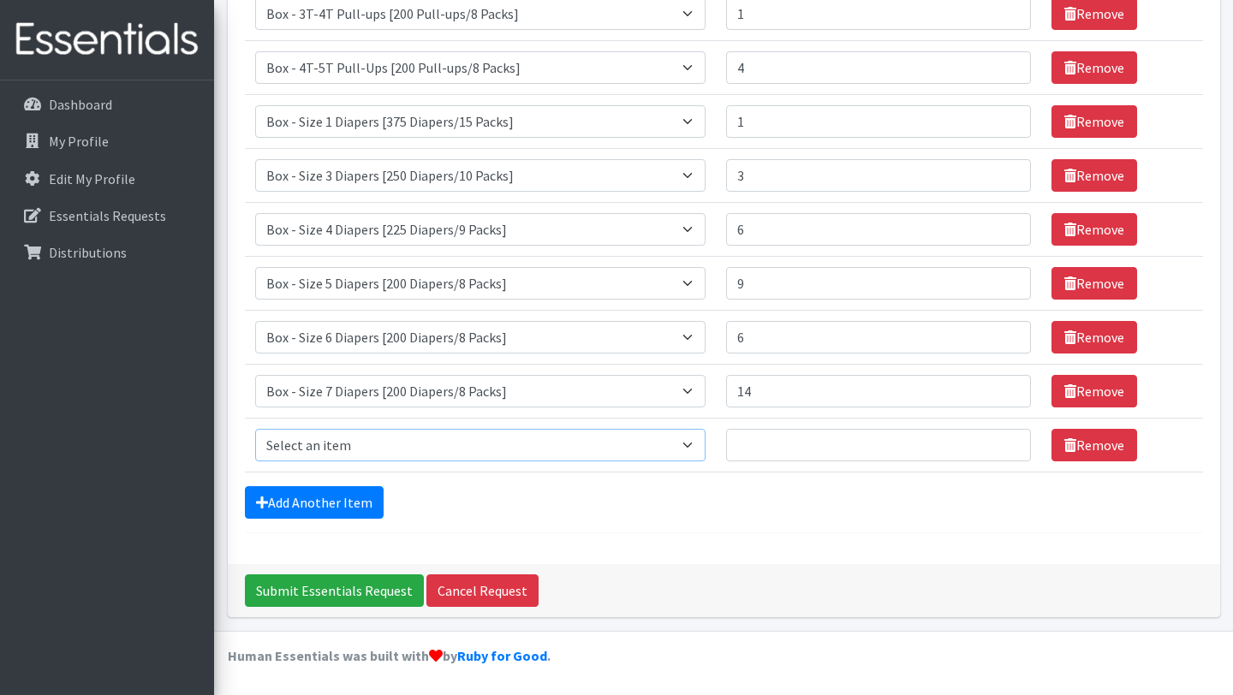
click at [706, 448] on select "Select an item Box - 2T-3T Pull-ups [200 Pull-ups/8 Packs] Box - 3T-4T Pull-ups…" at bounding box center [480, 445] width 451 height 33
select select "14401"
click at [1000, 443] on input "1" at bounding box center [879, 445] width 306 height 33
click at [1000, 443] on input "2" at bounding box center [879, 445] width 306 height 33
click at [1000, 443] on input "3" at bounding box center [879, 445] width 306 height 33
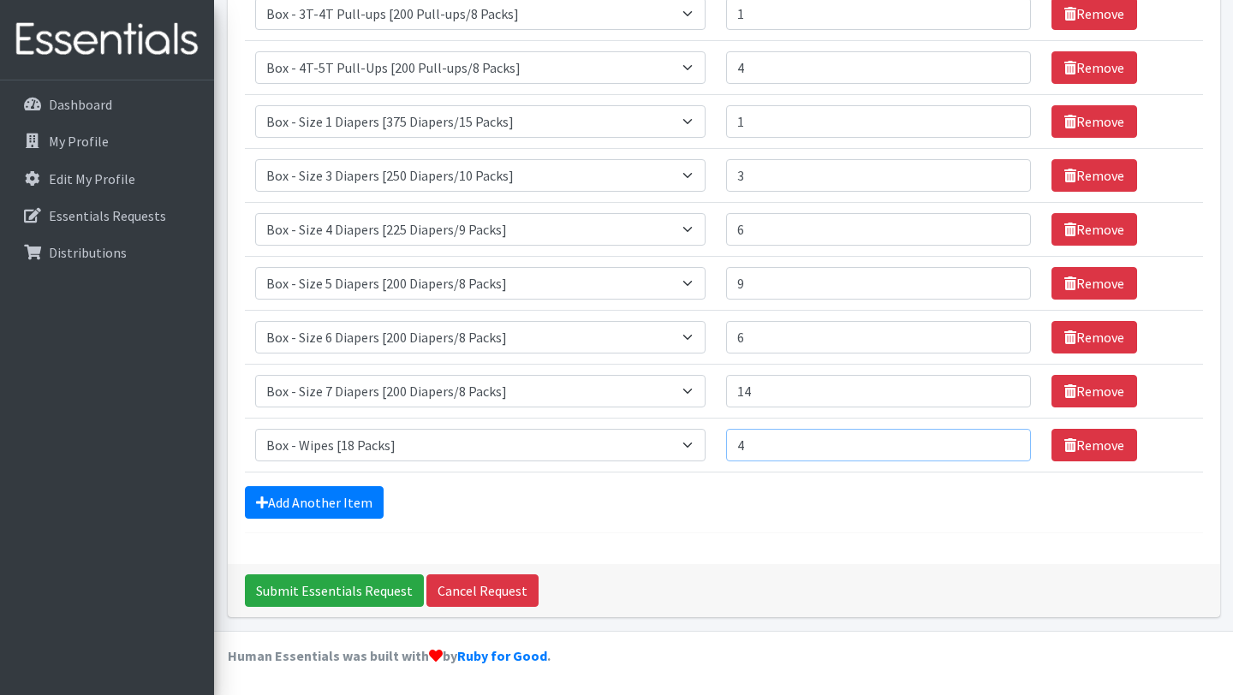
click at [1000, 443] on input "4" at bounding box center [879, 445] width 306 height 33
click at [1000, 443] on input "5" at bounding box center [879, 445] width 306 height 33
click at [1000, 443] on input "6" at bounding box center [879, 445] width 306 height 33
type input "7"
click at [1000, 443] on input "7" at bounding box center [879, 445] width 306 height 33
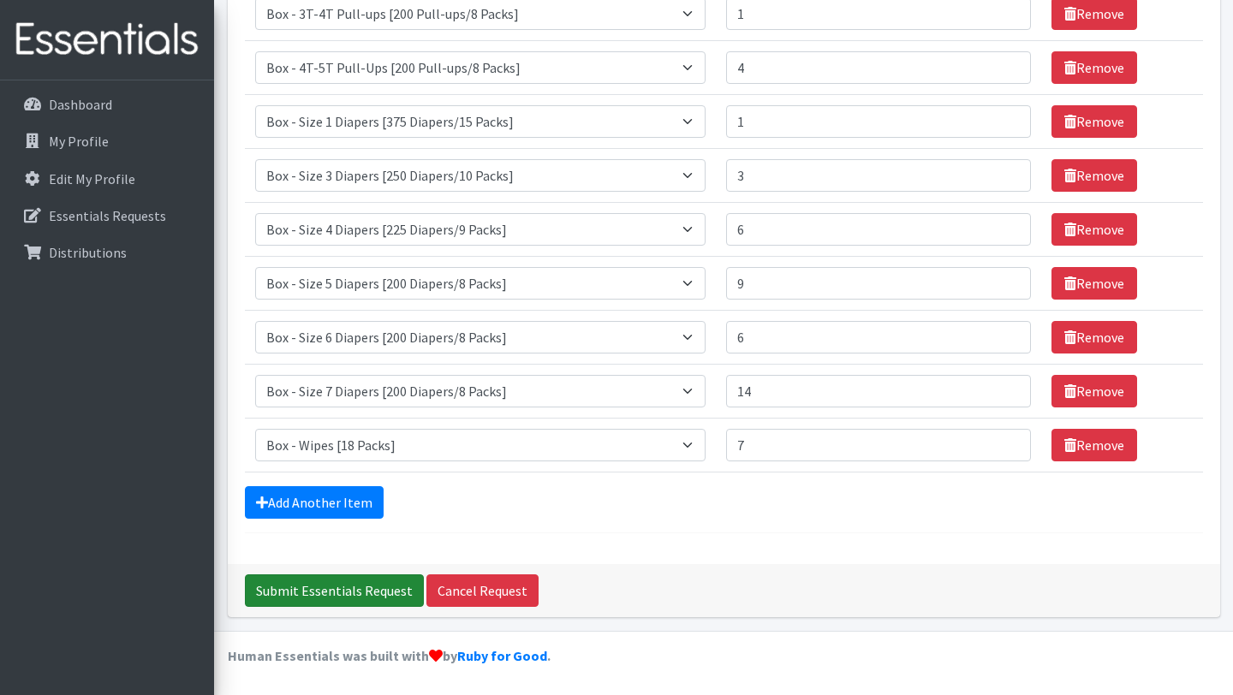
click at [340, 588] on input "Submit Essentials Request" at bounding box center [334, 591] width 179 height 33
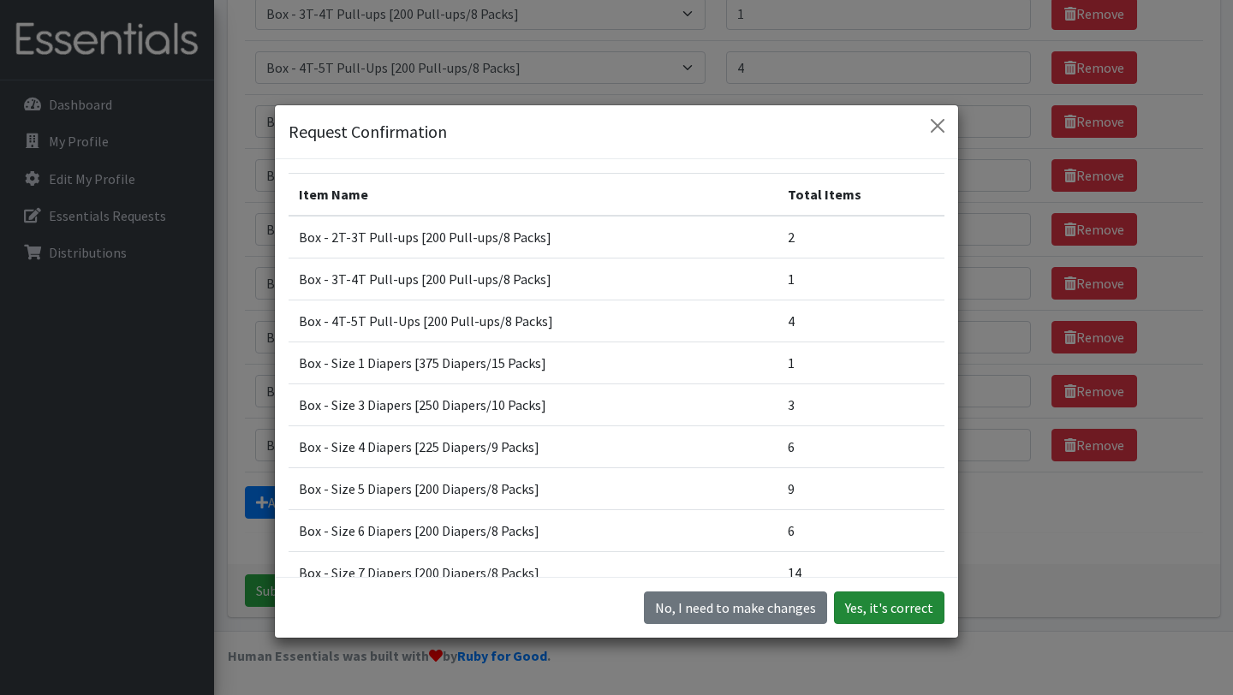
click at [892, 604] on button "Yes, it's correct" at bounding box center [889, 608] width 110 height 33
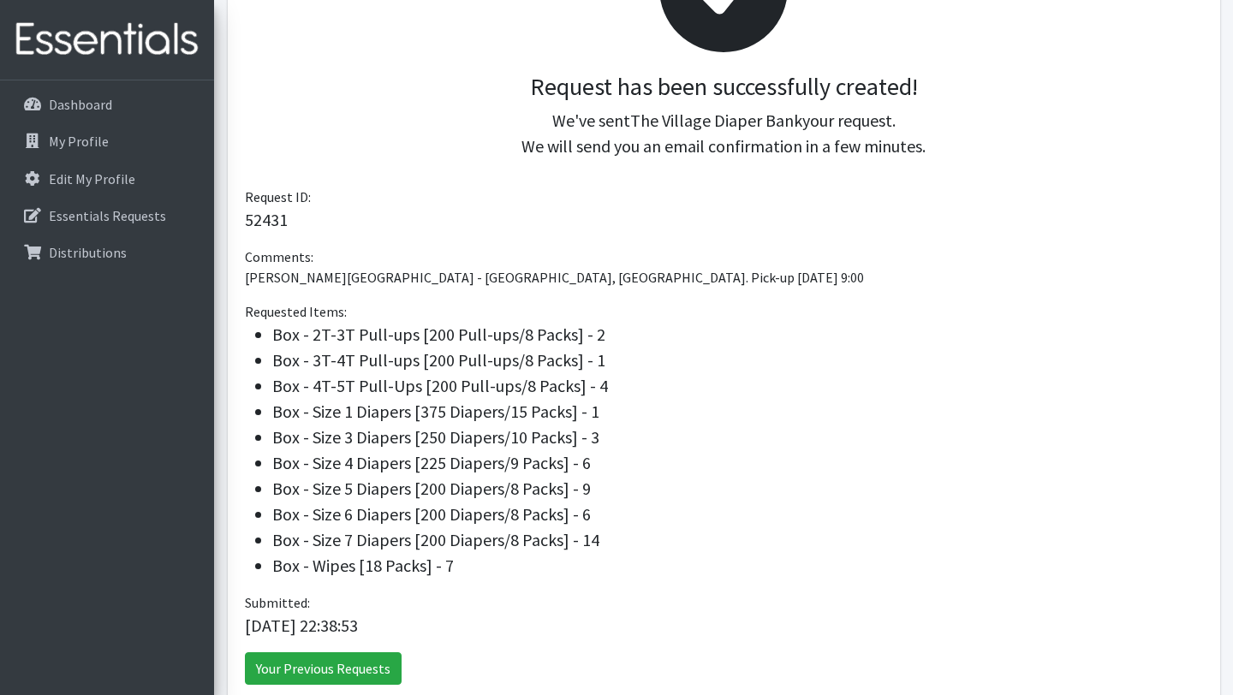
scroll to position [337, 0]
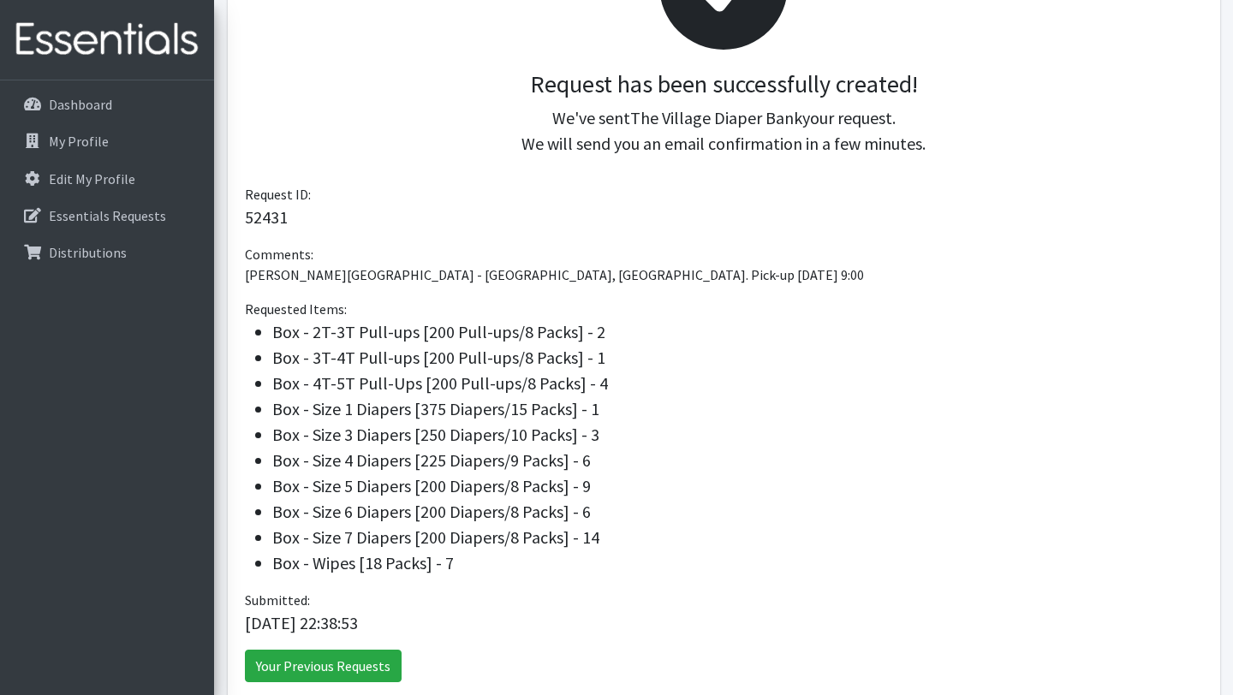
drag, startPoint x: 242, startPoint y: 249, endPoint x: 519, endPoint y: 564, distance: 419.4
click at [519, 564] on div "Request has been successfully created! We've sent The Village Diaper Bank your …" at bounding box center [724, 292] width 993 height 844
copy div "Comments: [PERSON_NAME]'s Room - [GEOGRAPHIC_DATA], [GEOGRAPHIC_DATA]. Pick-up …"
